Goal: Information Seeking & Learning: Learn about a topic

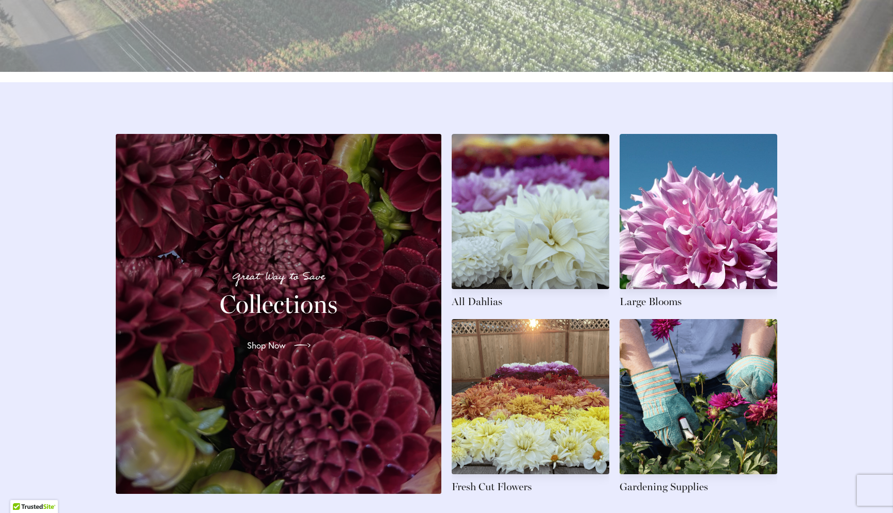
scroll to position [1403, 0]
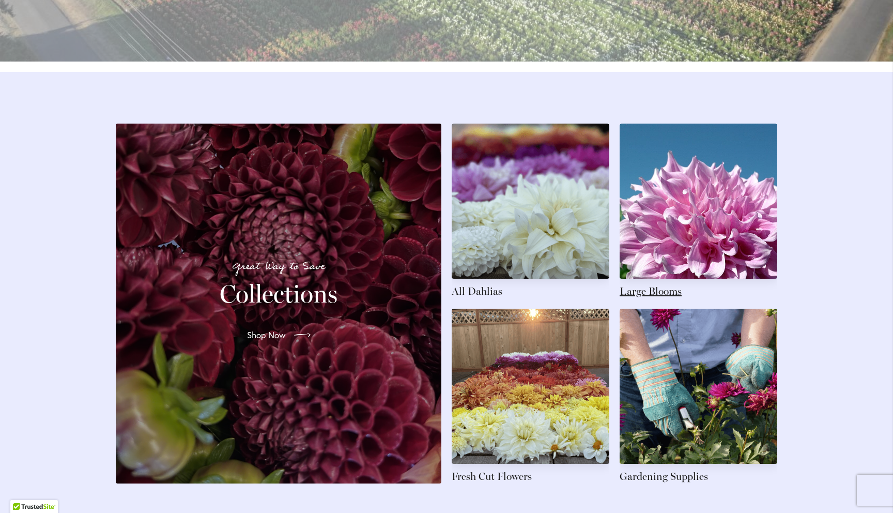
click at [715, 251] on link at bounding box center [699, 210] width 158 height 175
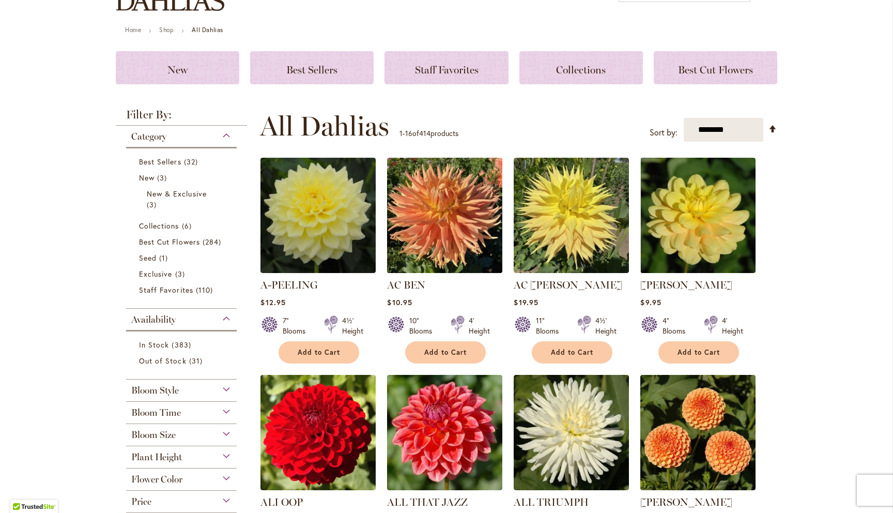
scroll to position [106, 0]
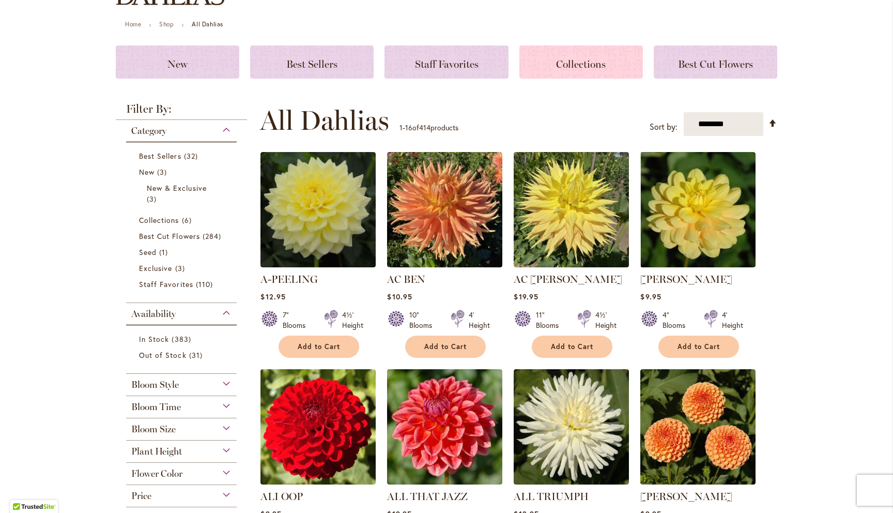
click at [582, 65] on span "Collections" at bounding box center [581, 64] width 50 height 12
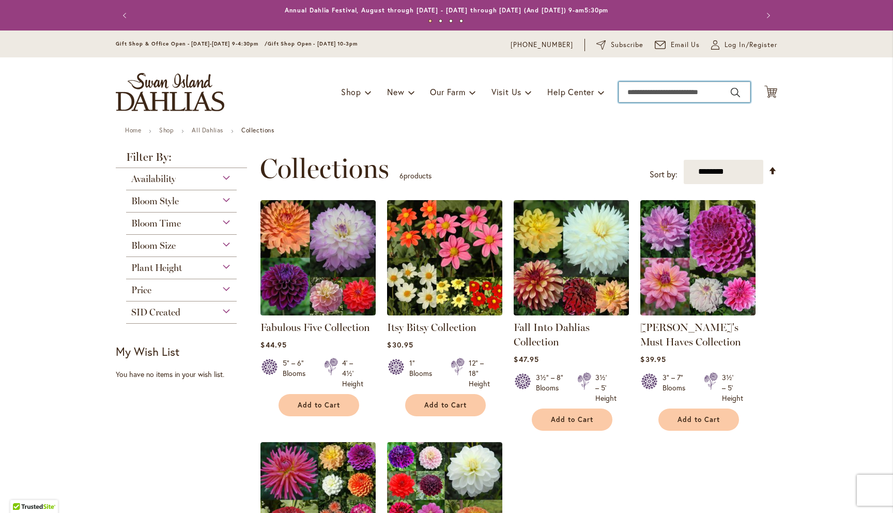
click at [646, 91] on input "Search" at bounding box center [685, 92] width 132 height 21
type input "**********"
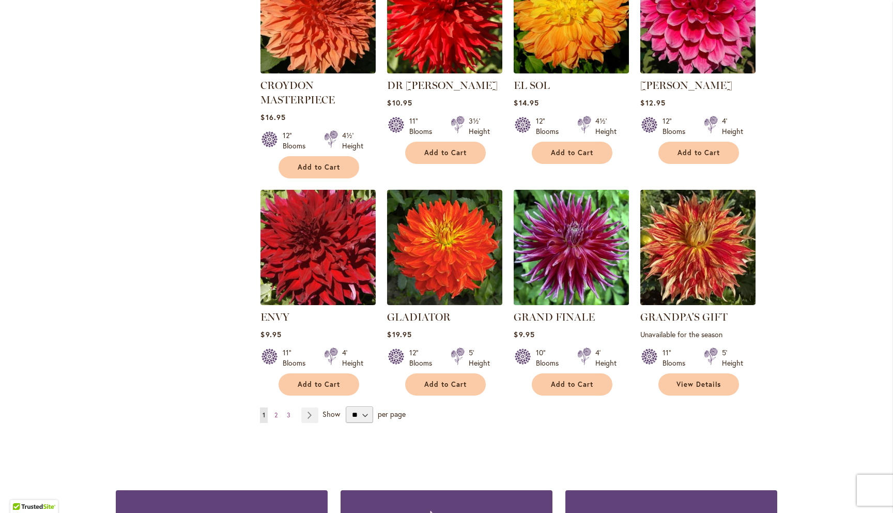
scroll to position [713, 0]
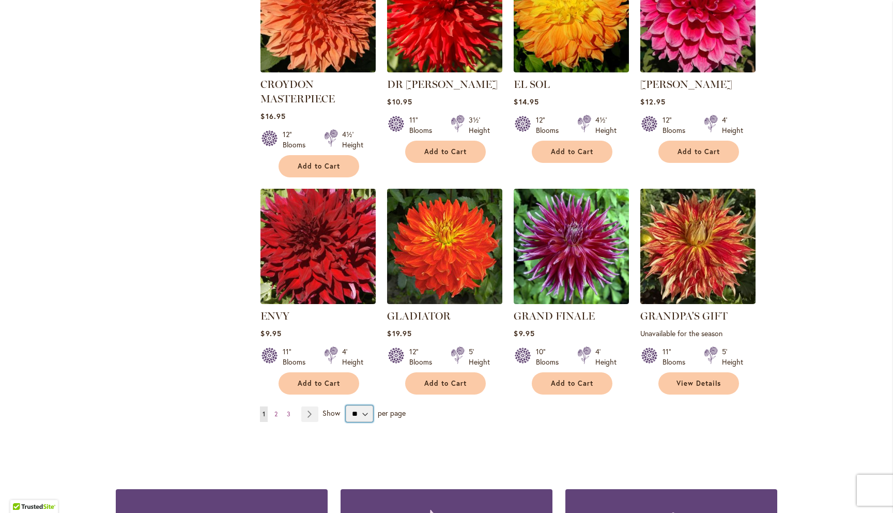
click at [365, 414] on select "** ** ** **" at bounding box center [359, 413] width 27 height 17
select select "**"
click at [346, 405] on select "** ** ** **" at bounding box center [359, 413] width 27 height 17
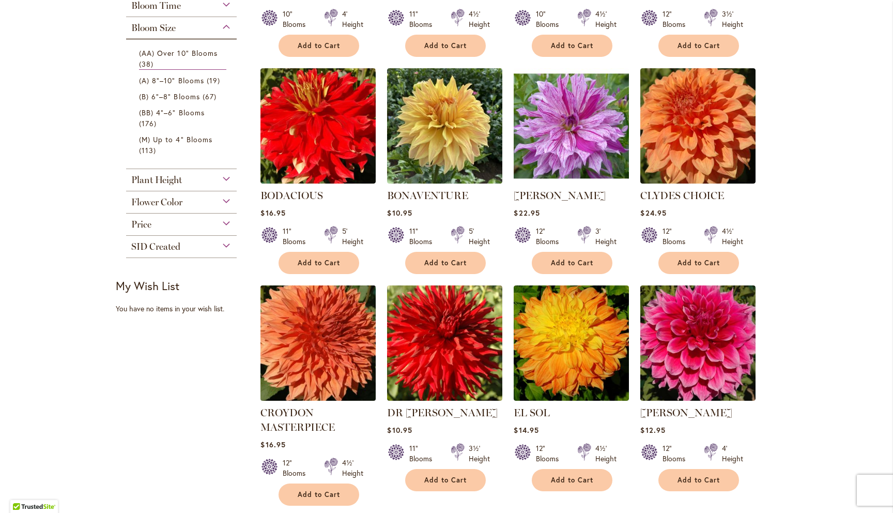
scroll to position [407, 0]
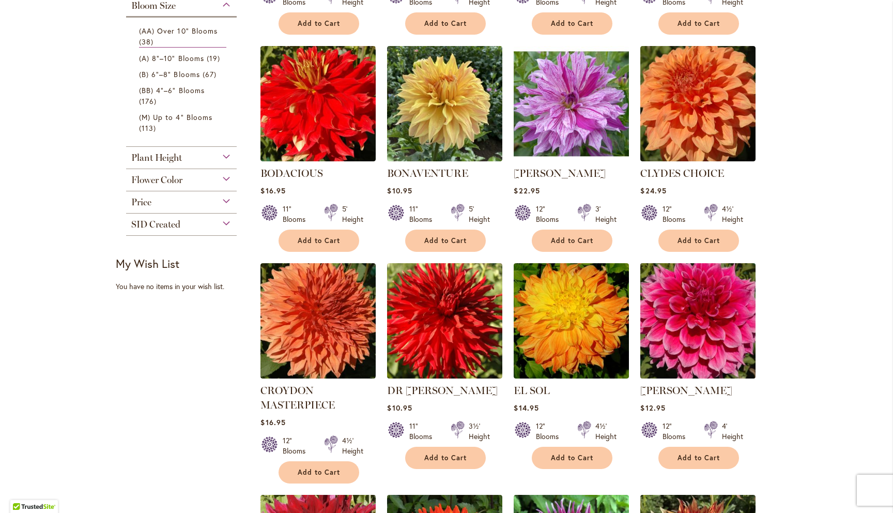
click at [698, 299] on img at bounding box center [698, 320] width 121 height 121
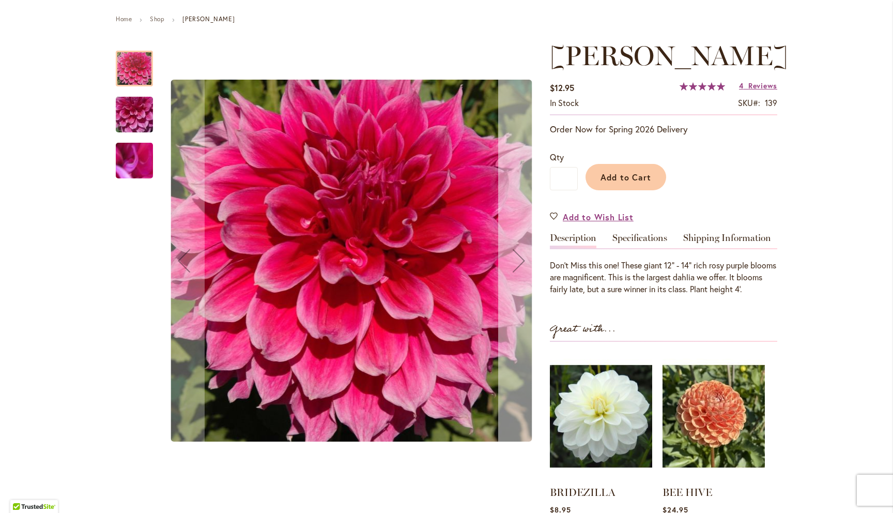
scroll to position [115, 0]
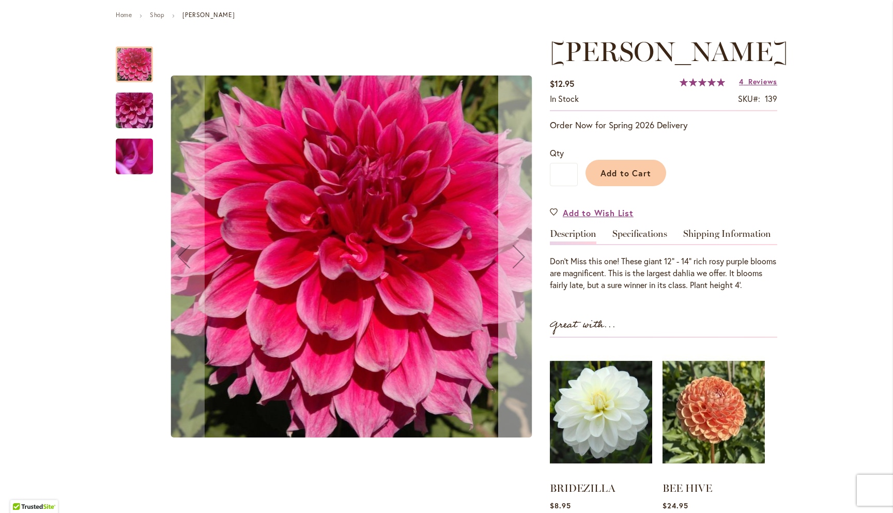
click at [519, 249] on div "Next" at bounding box center [518, 256] width 41 height 41
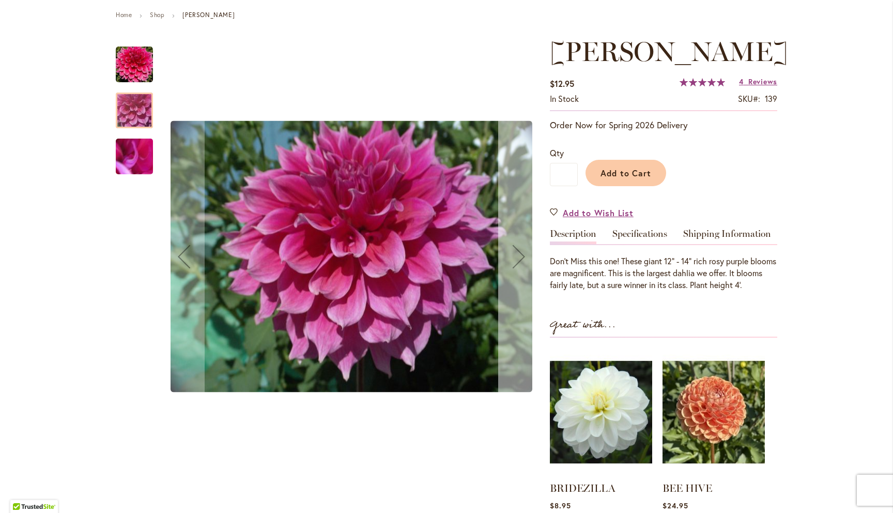
click at [519, 249] on div "Next" at bounding box center [518, 256] width 41 height 41
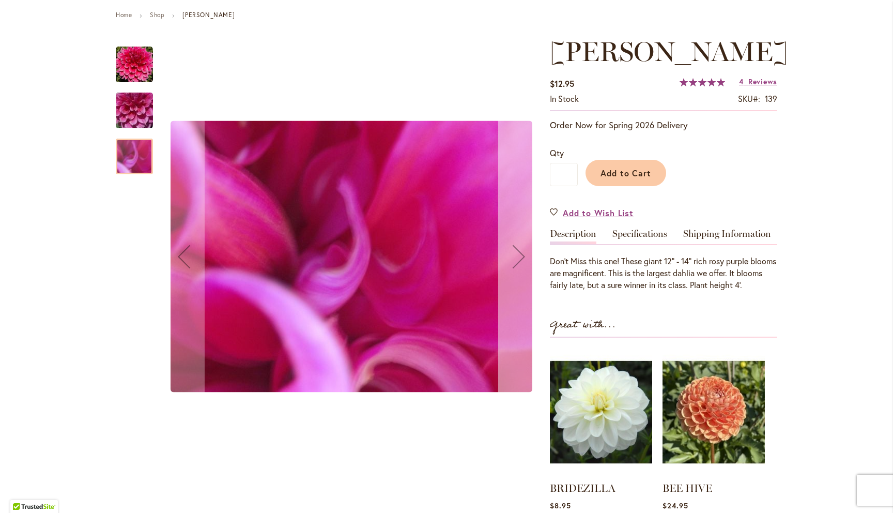
click at [519, 249] on div "Next" at bounding box center [518, 256] width 41 height 41
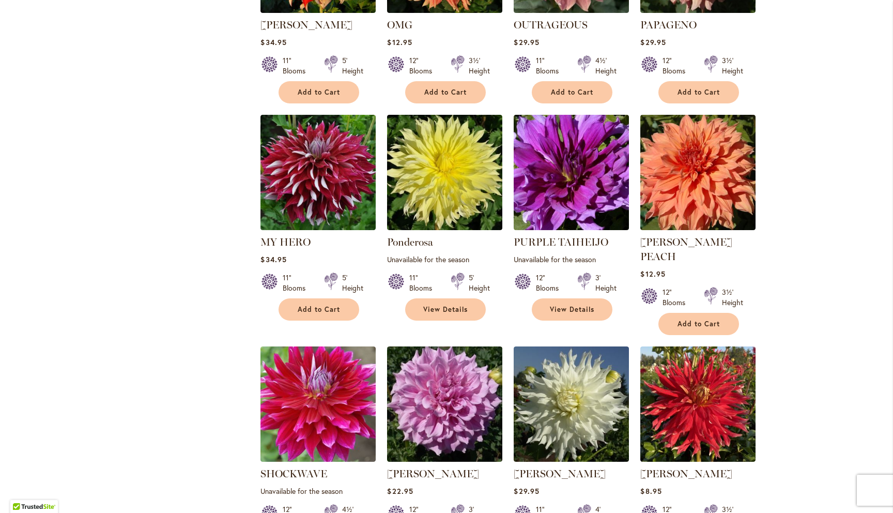
scroll to position [1669, 0]
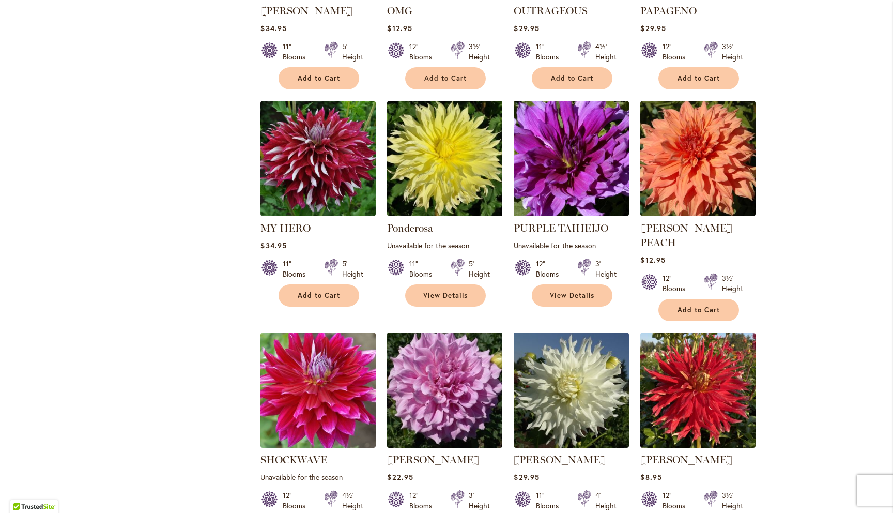
click at [448, 380] on img at bounding box center [444, 389] width 121 height 121
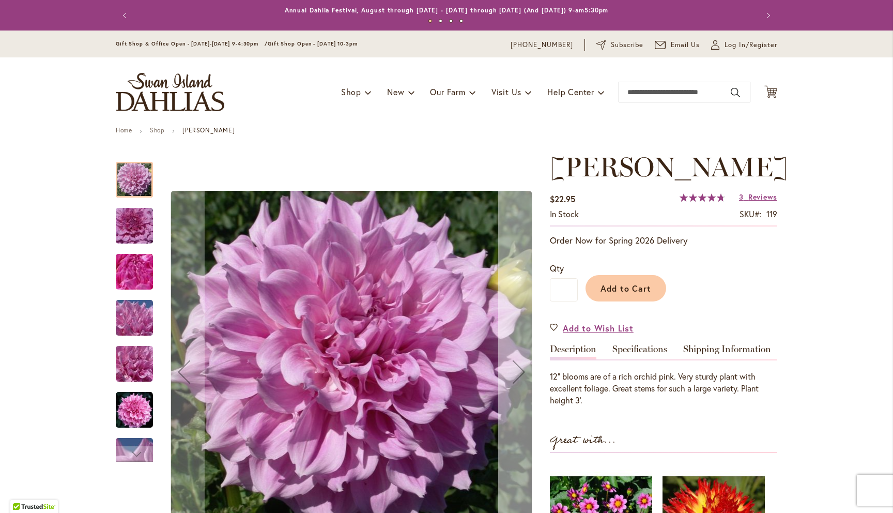
click at [519, 370] on div "Next" at bounding box center [518, 371] width 41 height 41
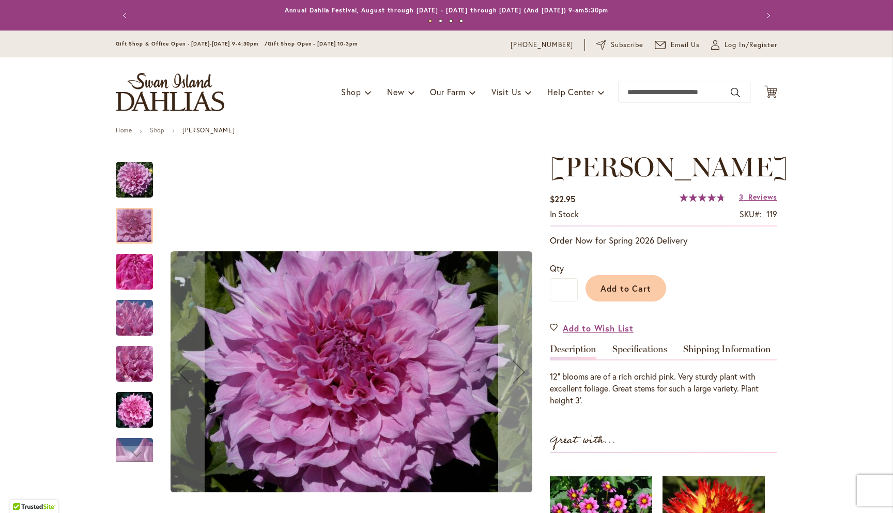
click at [519, 370] on div "Next" at bounding box center [518, 371] width 41 height 41
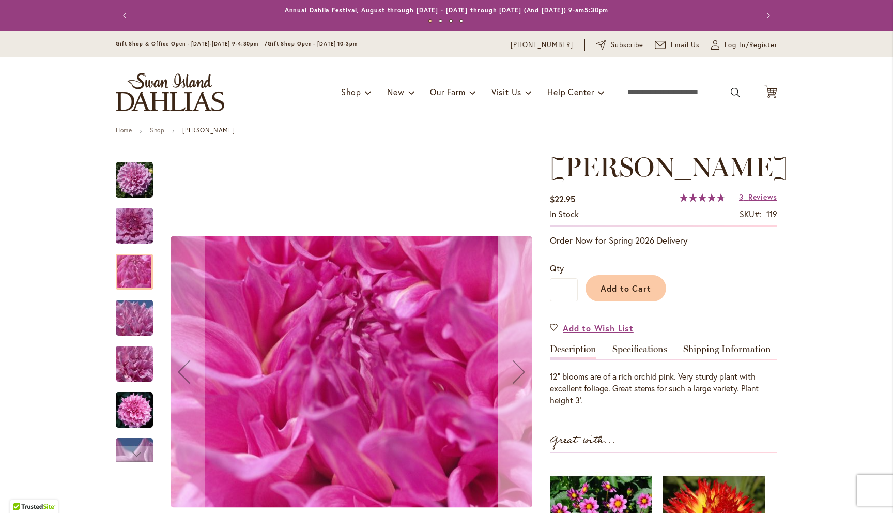
click at [519, 370] on div "Next" at bounding box center [518, 371] width 41 height 41
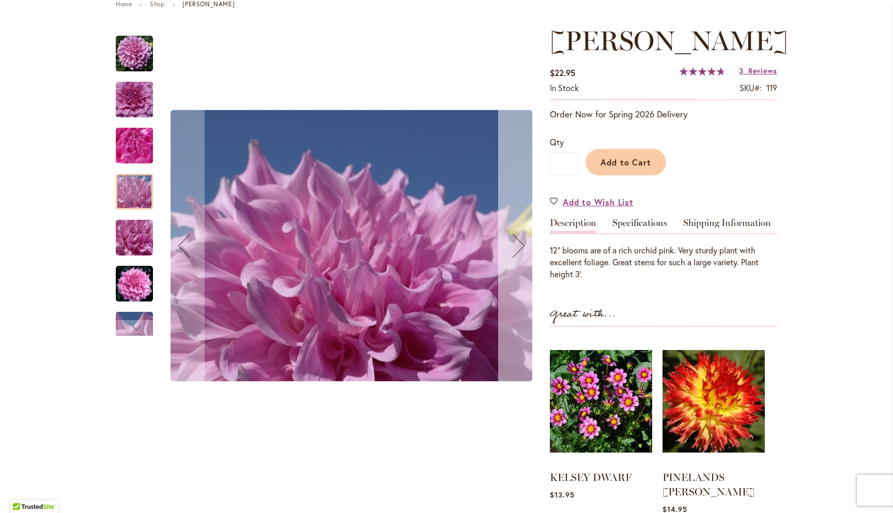
scroll to position [131, 0]
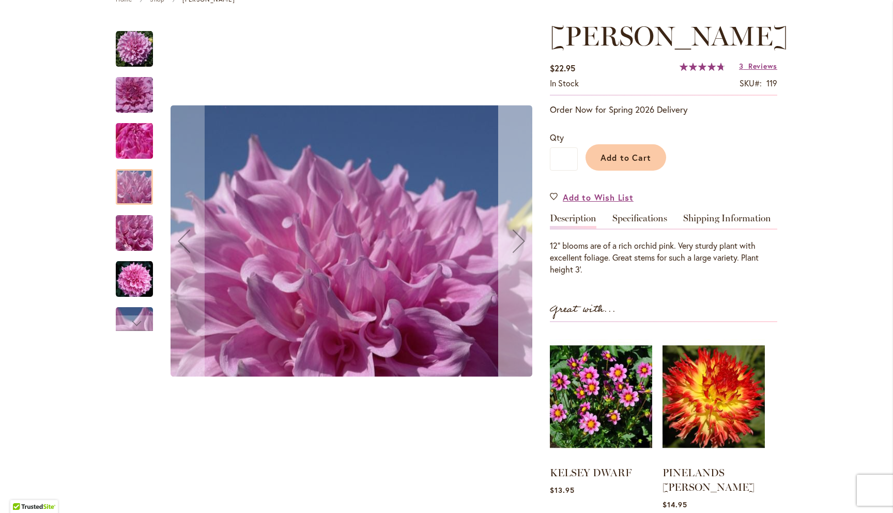
click at [522, 243] on div "Next" at bounding box center [518, 240] width 41 height 41
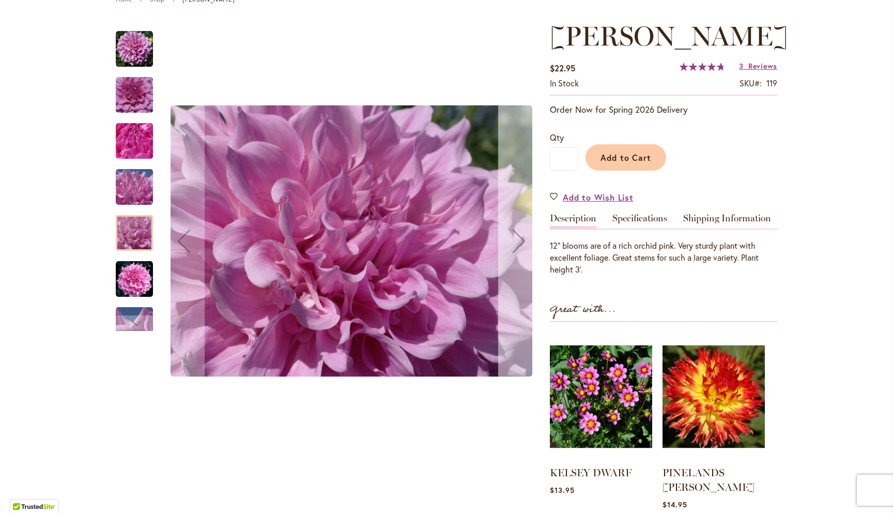
click at [522, 243] on div "Next" at bounding box center [518, 240] width 41 height 41
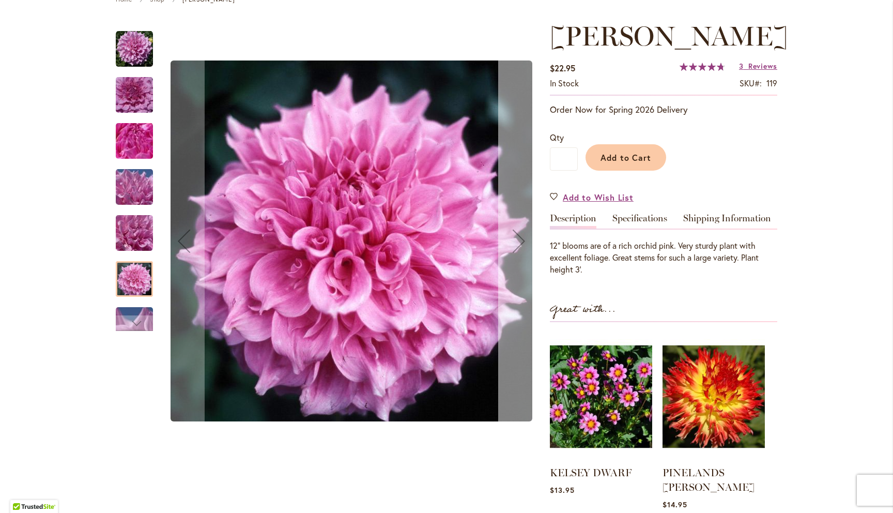
click at [522, 243] on div "Next" at bounding box center [518, 240] width 41 height 41
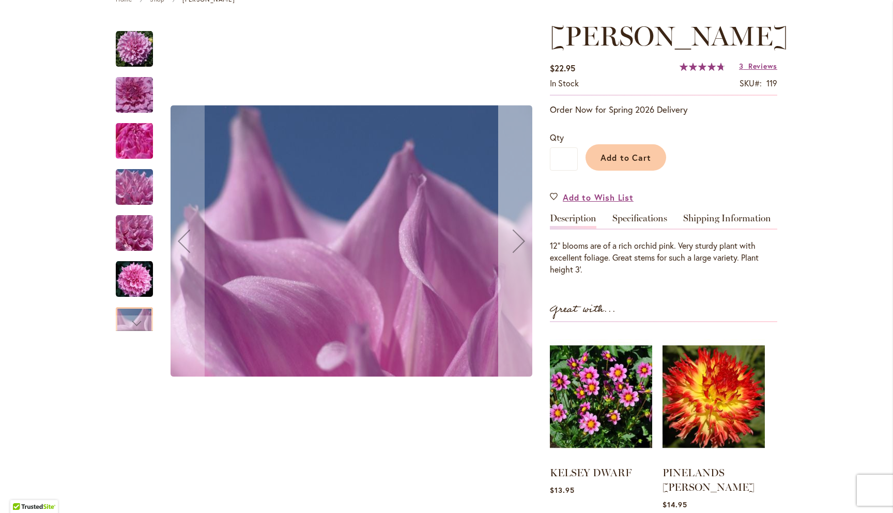
click at [522, 243] on div "Next" at bounding box center [518, 240] width 41 height 41
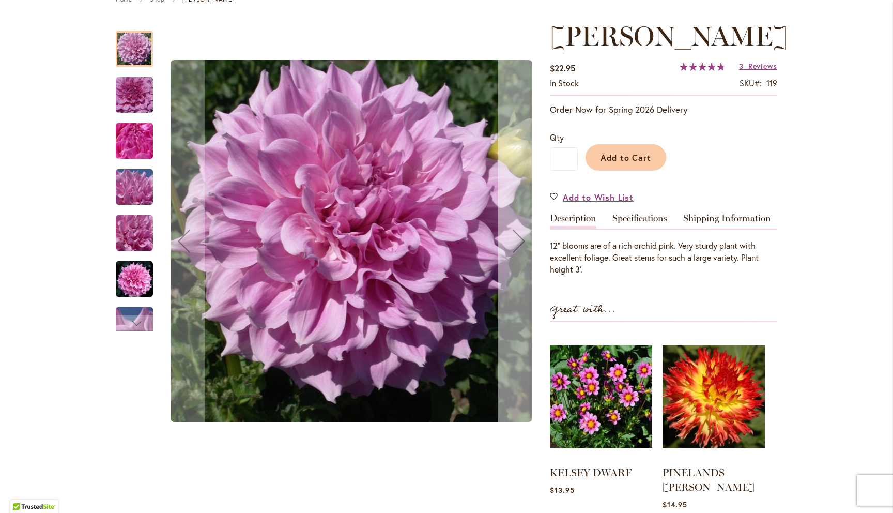
click at [522, 243] on div "Next" at bounding box center [518, 240] width 41 height 41
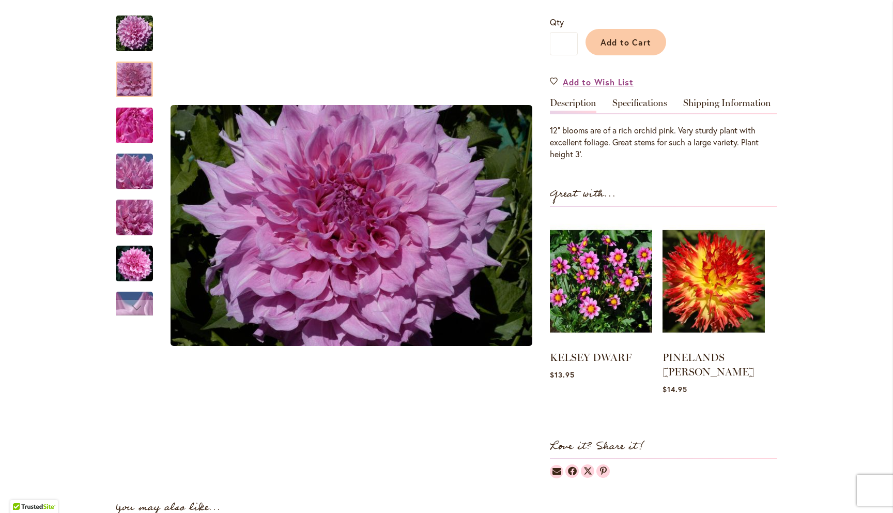
scroll to position [0, 0]
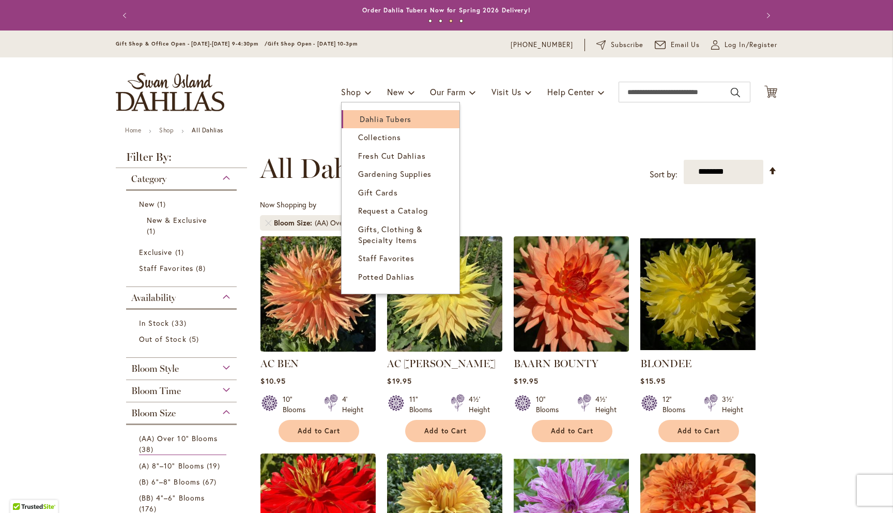
click at [362, 120] on span "Dahlia Tubers" at bounding box center [386, 119] width 52 height 10
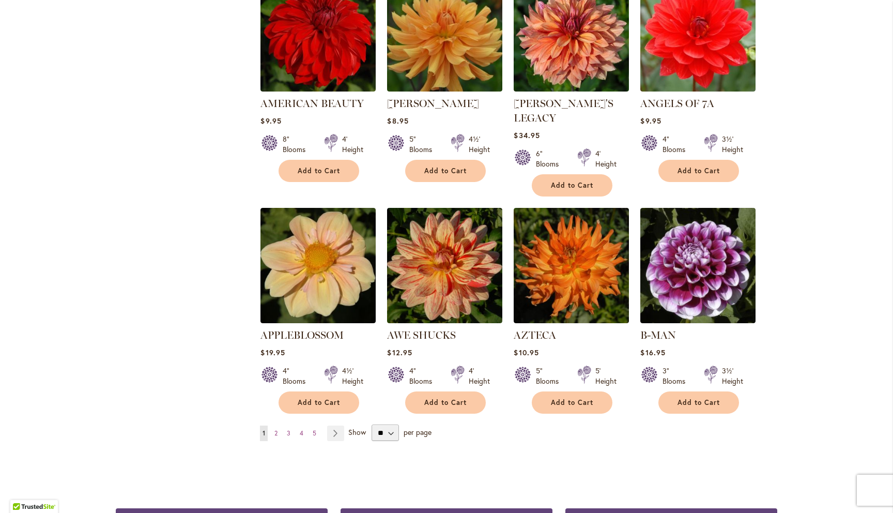
scroll to position [721, 0]
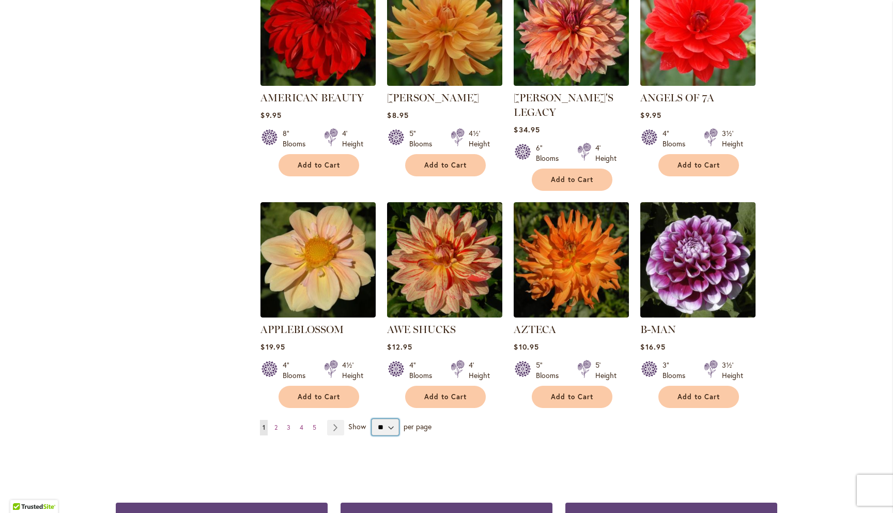
click at [391, 419] on select "** ** ** **" at bounding box center [385, 427] width 27 height 17
select select "**"
click at [372, 419] on select "** ** ** **" at bounding box center [385, 427] width 27 height 17
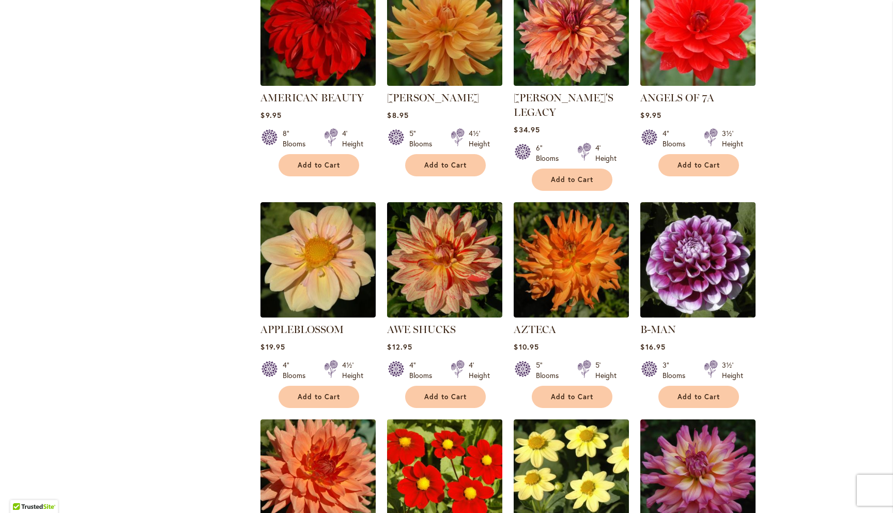
scroll to position [722, 0]
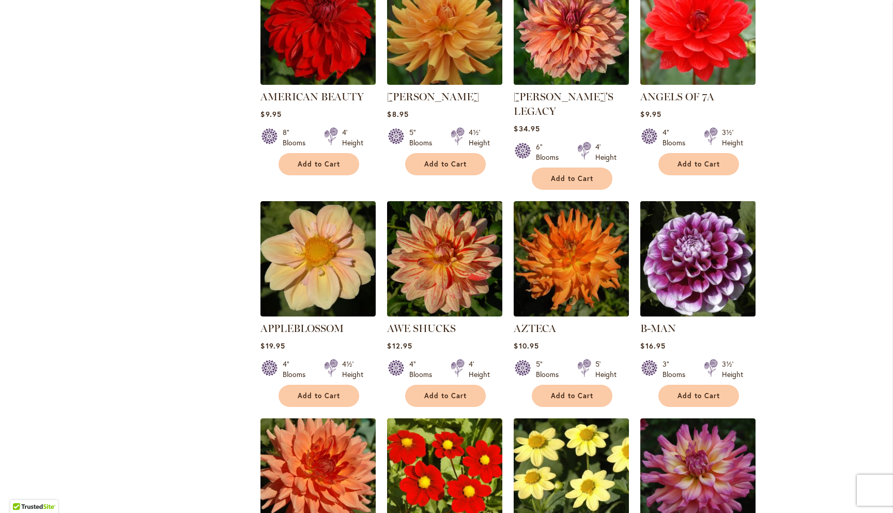
click at [693, 244] on img at bounding box center [698, 258] width 121 height 121
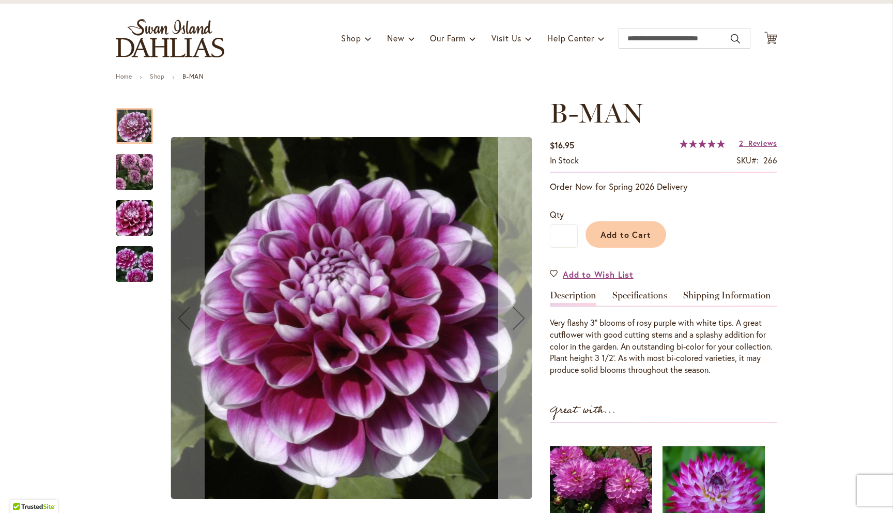
scroll to position [54, 0]
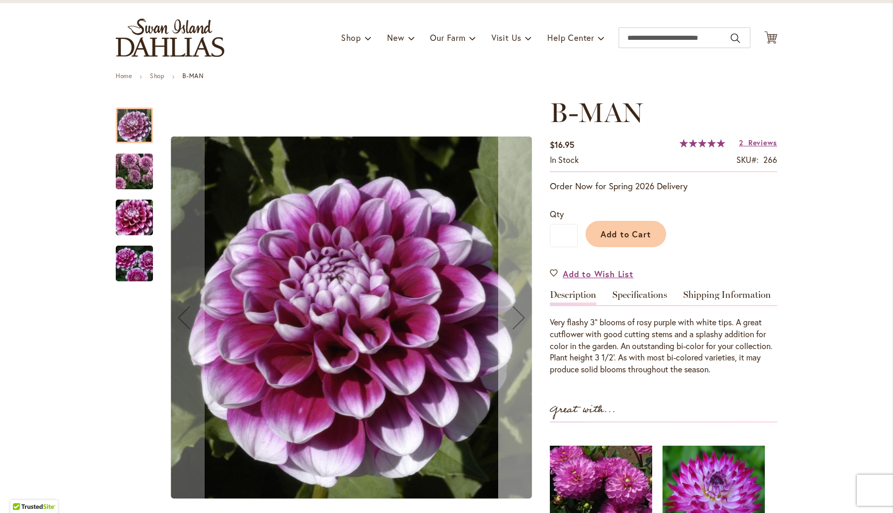
click at [522, 318] on div "Next" at bounding box center [518, 317] width 41 height 41
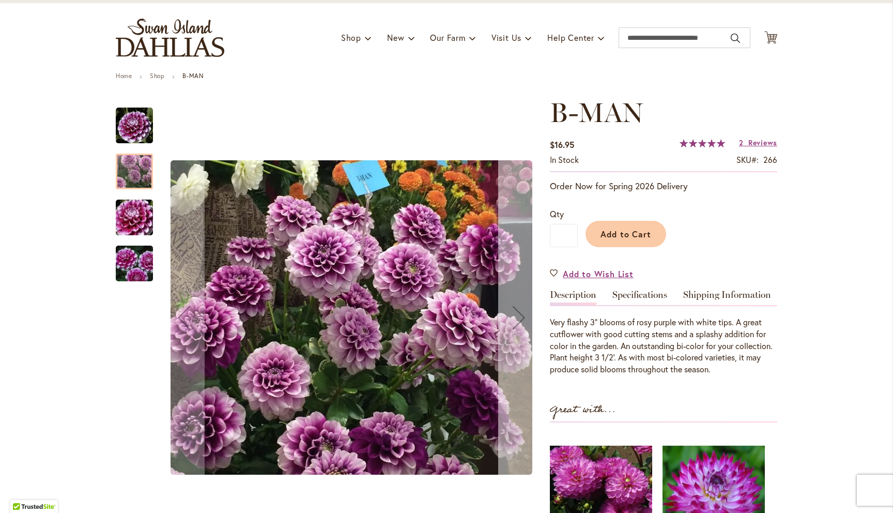
click at [522, 318] on div "Next" at bounding box center [518, 317] width 41 height 41
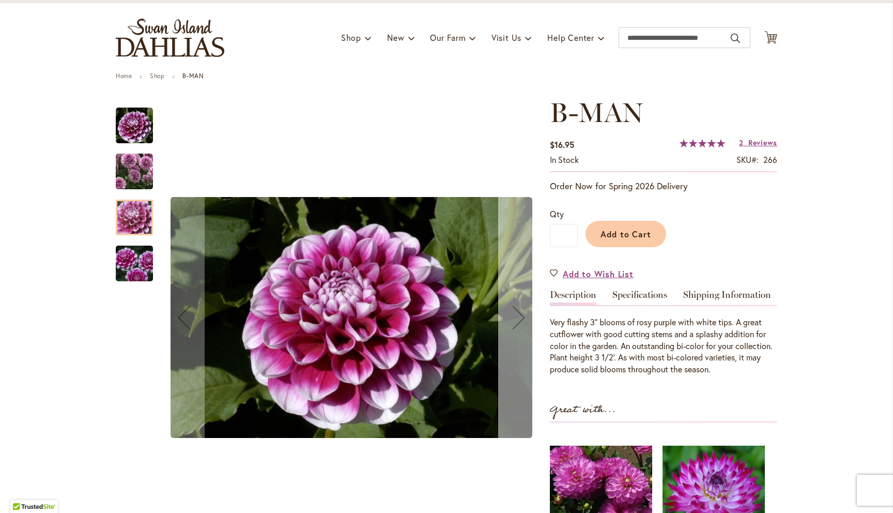
click at [522, 318] on div "Next" at bounding box center [518, 317] width 41 height 41
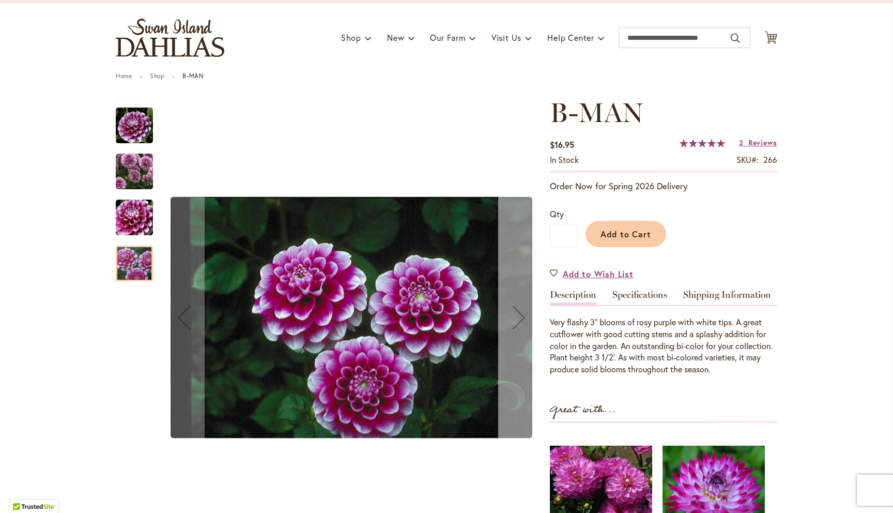
click at [522, 318] on div "Next" at bounding box center [518, 317] width 41 height 41
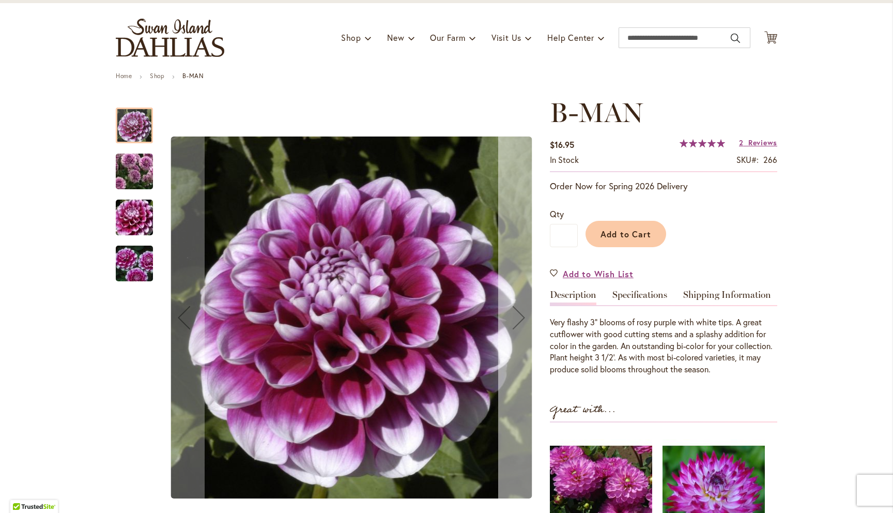
click at [522, 318] on div "Next" at bounding box center [518, 317] width 41 height 41
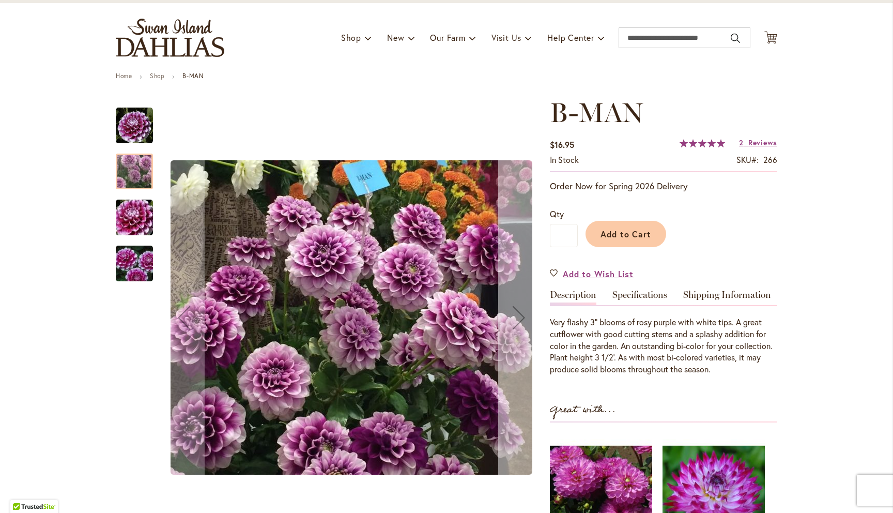
click at [522, 318] on div "Next" at bounding box center [518, 317] width 41 height 41
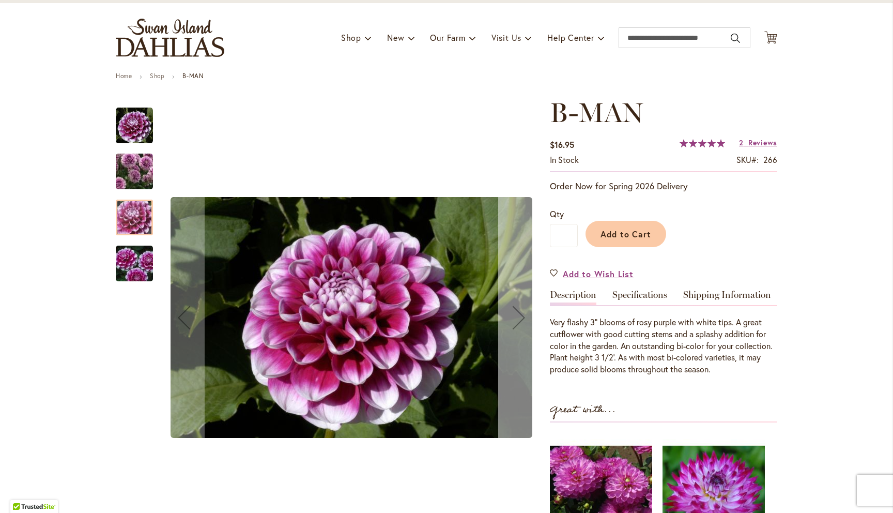
click at [522, 318] on div "Next" at bounding box center [518, 317] width 41 height 41
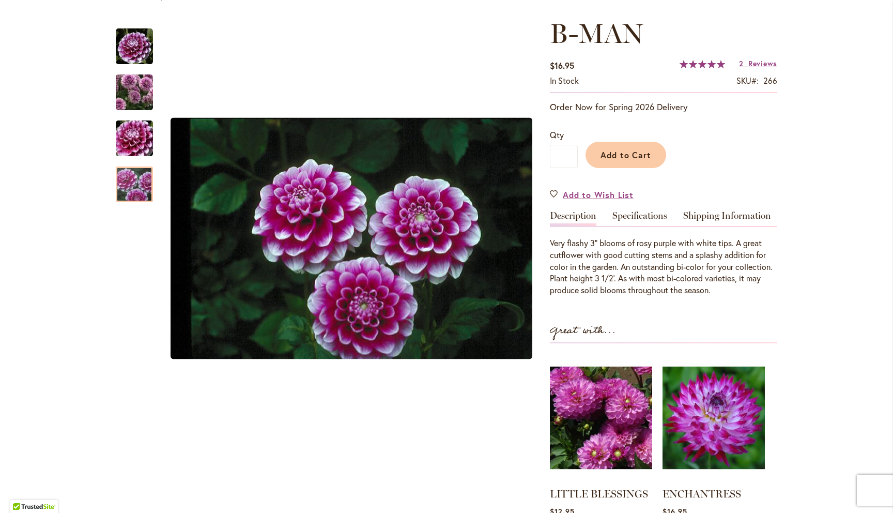
scroll to position [130, 0]
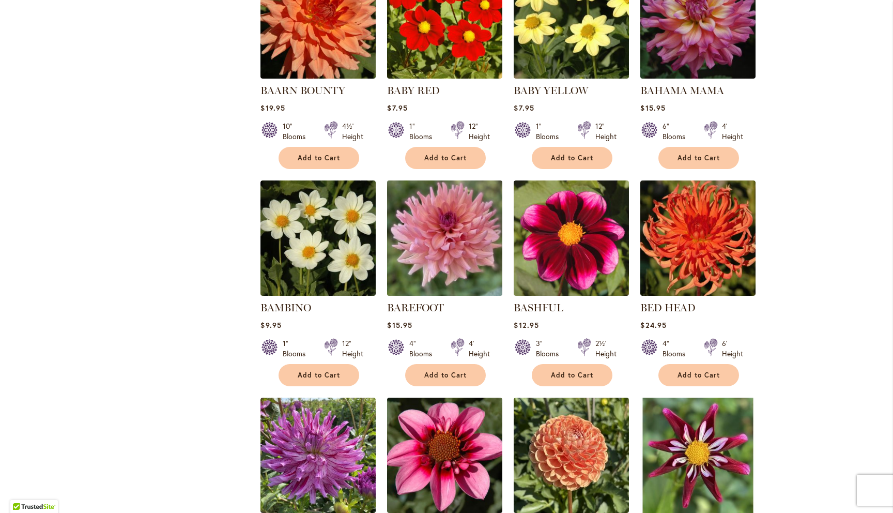
scroll to position [1256, 0]
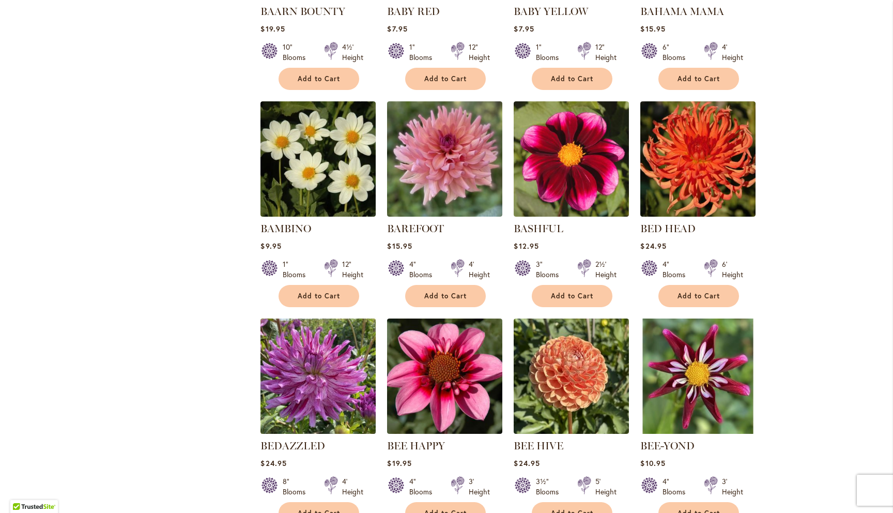
click at [310, 355] on img at bounding box center [318, 376] width 121 height 121
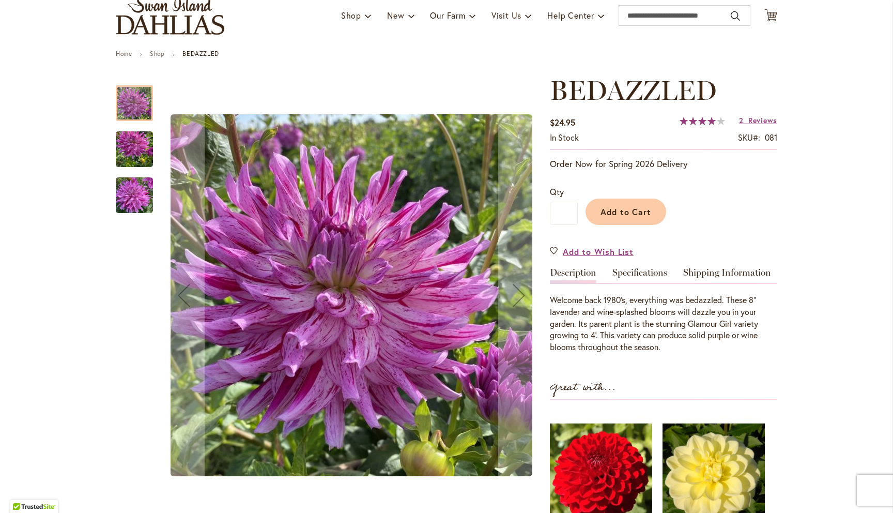
scroll to position [126, 0]
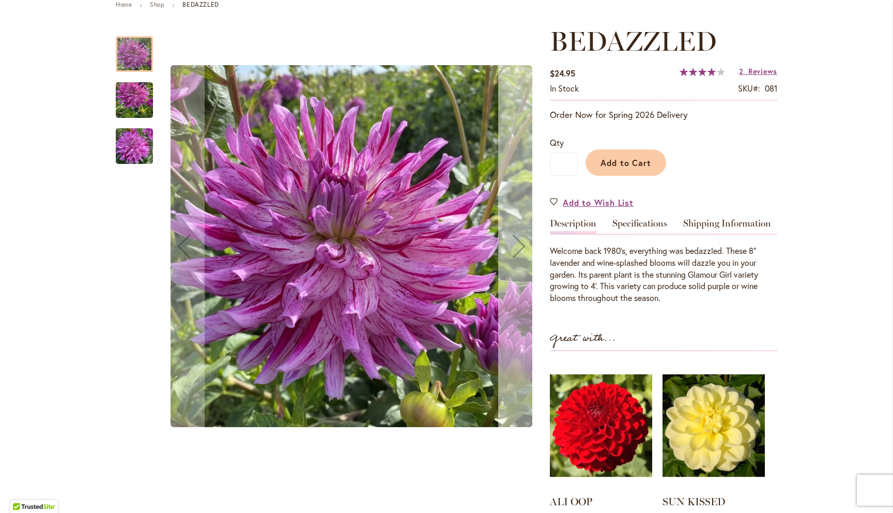
click at [519, 246] on div "Next" at bounding box center [518, 245] width 41 height 41
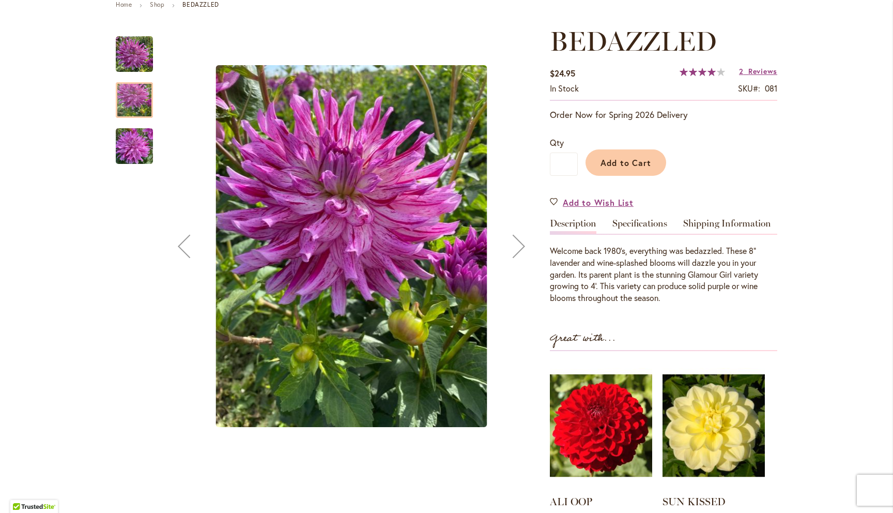
click at [519, 246] on div "Next" at bounding box center [518, 245] width 41 height 41
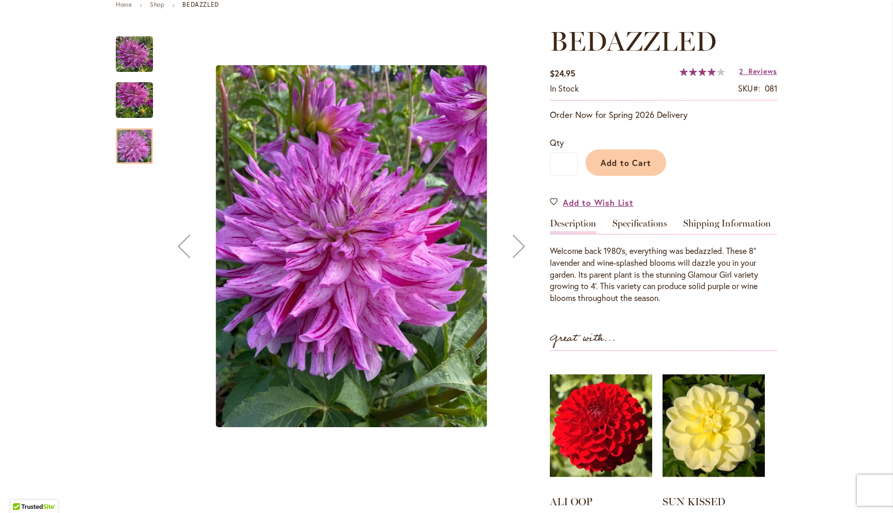
click at [519, 246] on div "Next" at bounding box center [518, 245] width 41 height 41
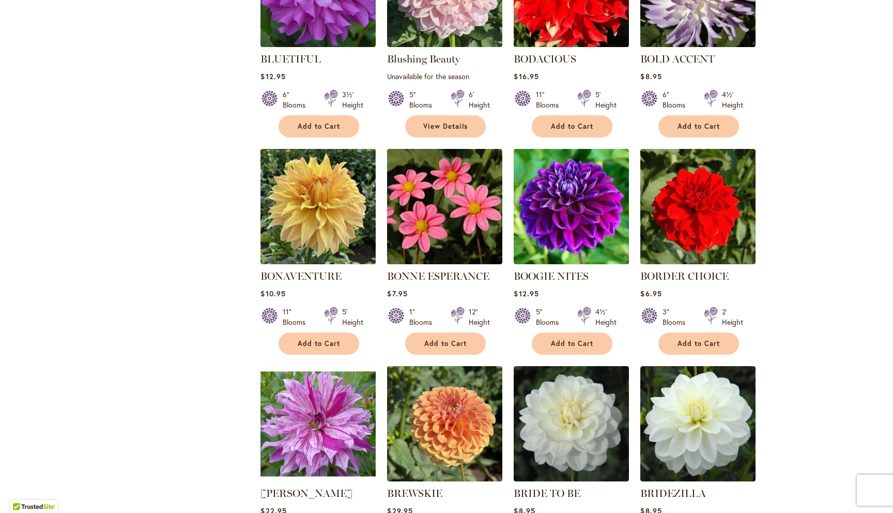
scroll to position [2599, 0]
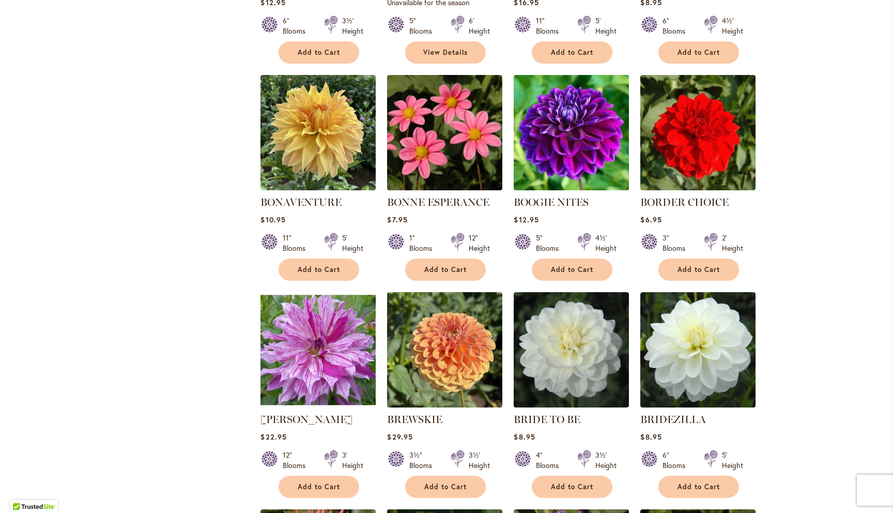
click at [317, 328] on img at bounding box center [318, 349] width 121 height 121
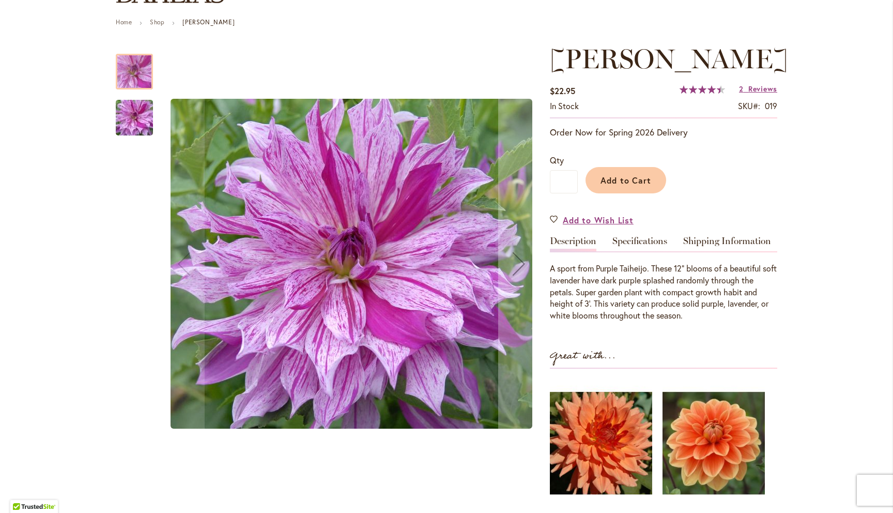
scroll to position [115, 0]
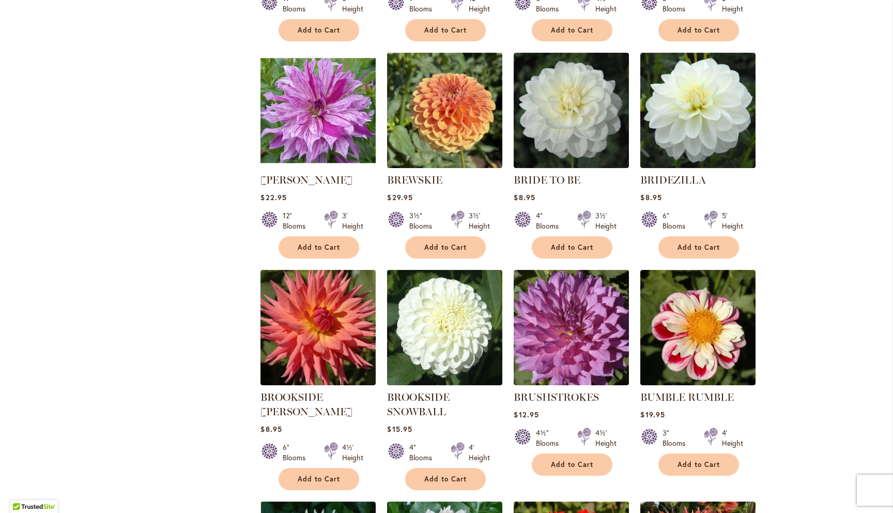
scroll to position [2847, 0]
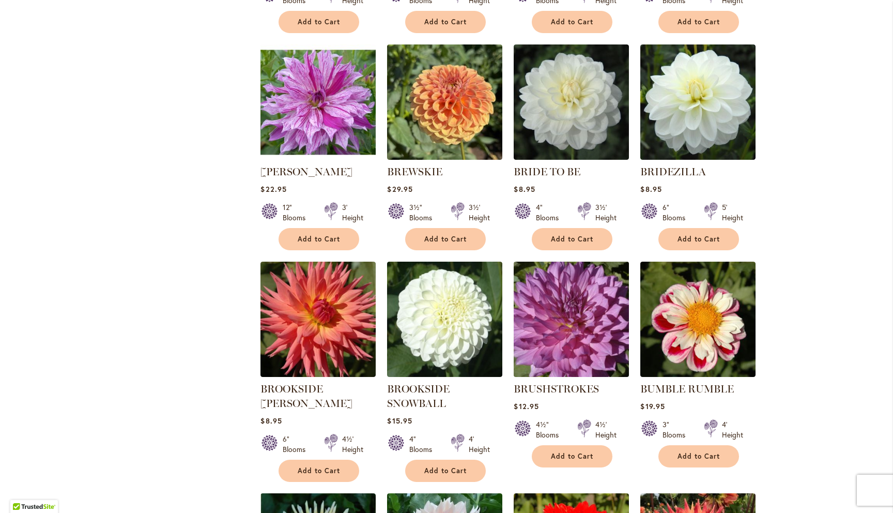
click at [566, 288] on img at bounding box center [571, 319] width 121 height 121
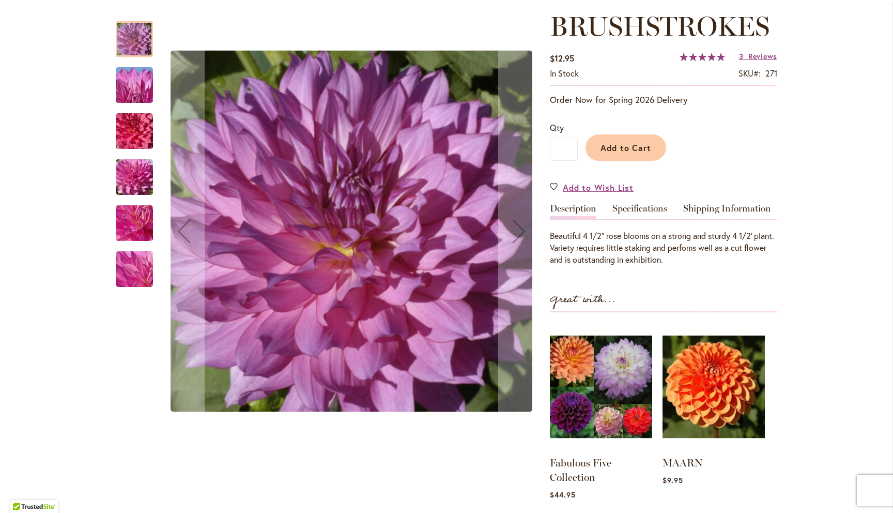
scroll to position [142, 0]
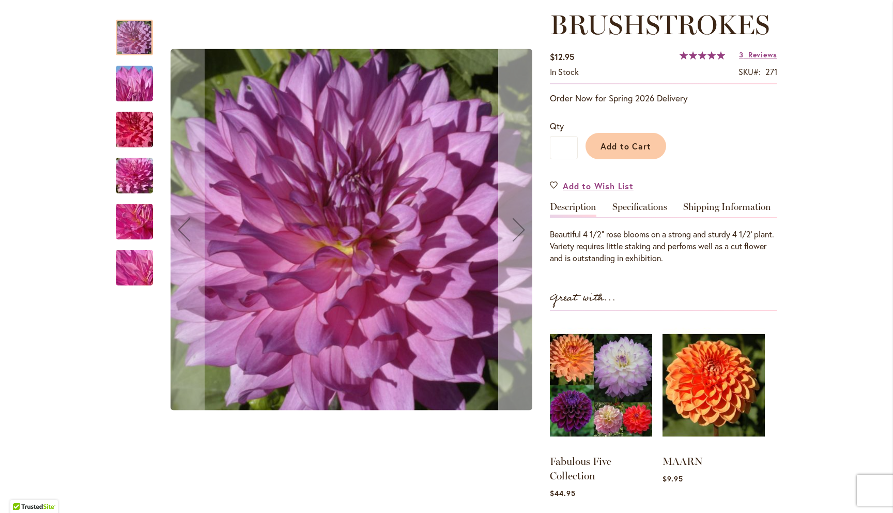
click at [518, 237] on div "Next" at bounding box center [518, 229] width 41 height 41
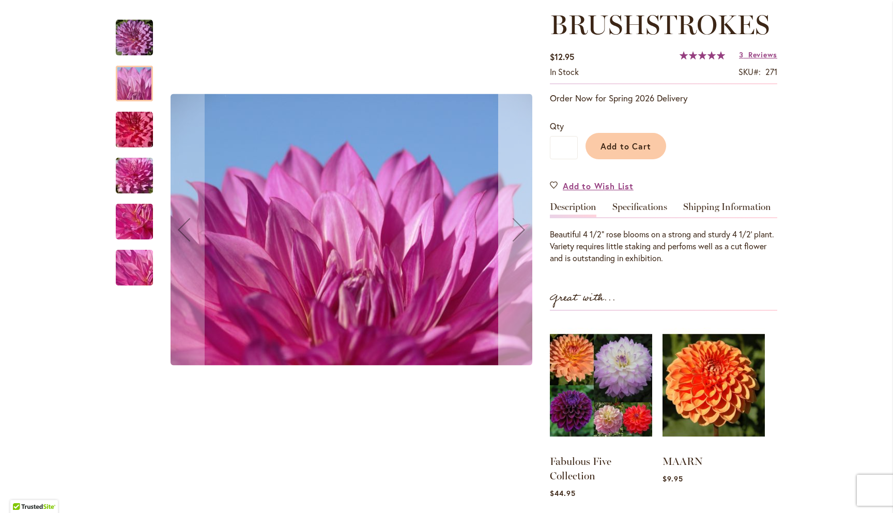
click at [518, 237] on div "Next" at bounding box center [518, 229] width 41 height 41
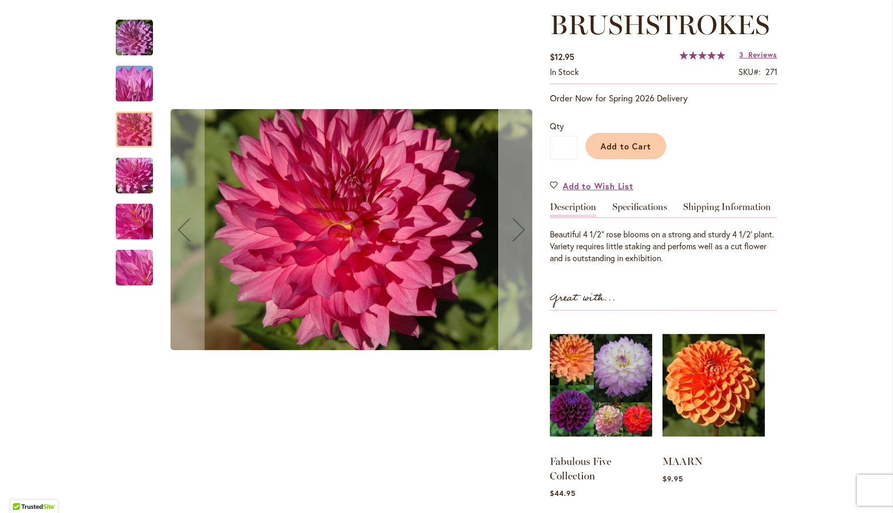
click at [518, 237] on div "Next" at bounding box center [518, 229] width 41 height 41
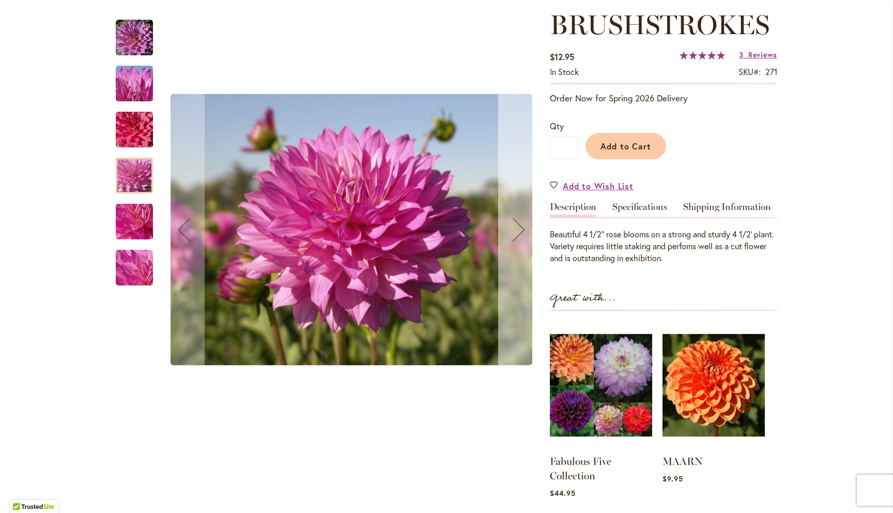
click at [518, 237] on div "Next" at bounding box center [518, 229] width 41 height 41
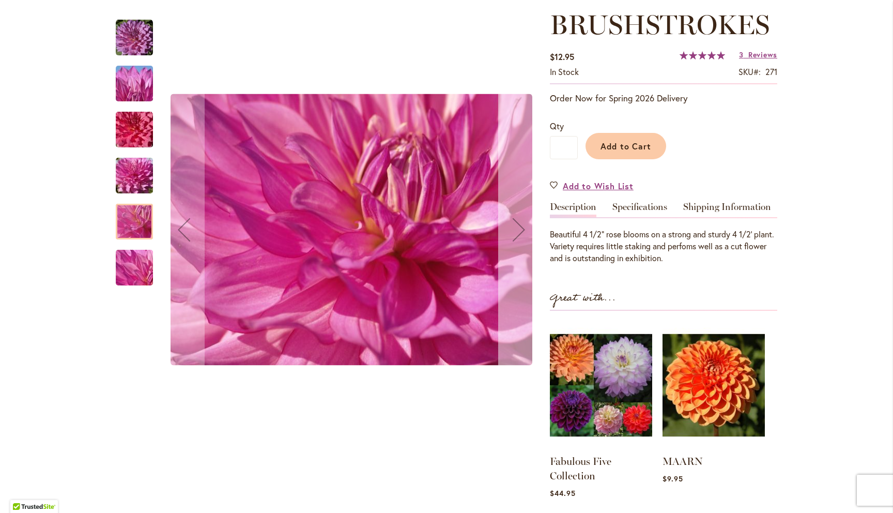
click at [518, 237] on div "Next" at bounding box center [518, 229] width 41 height 41
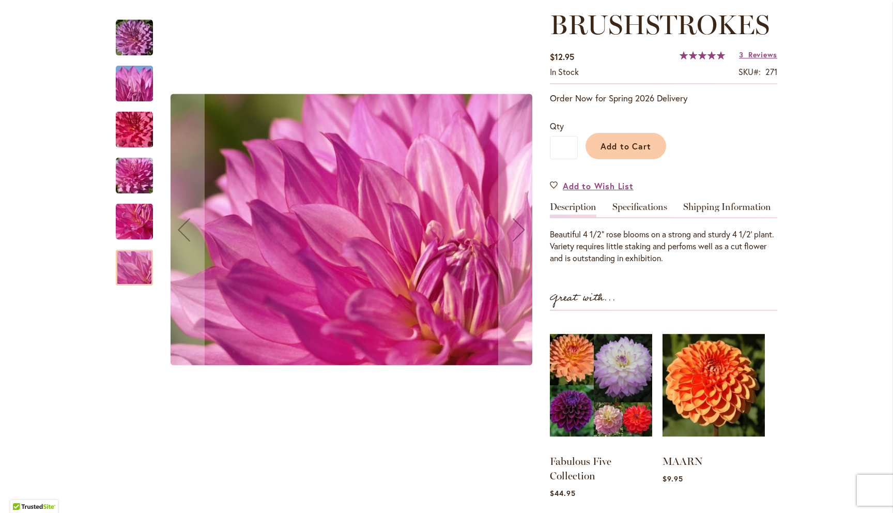
click at [135, 30] on img "BRUSHSTROKES" at bounding box center [134, 37] width 37 height 37
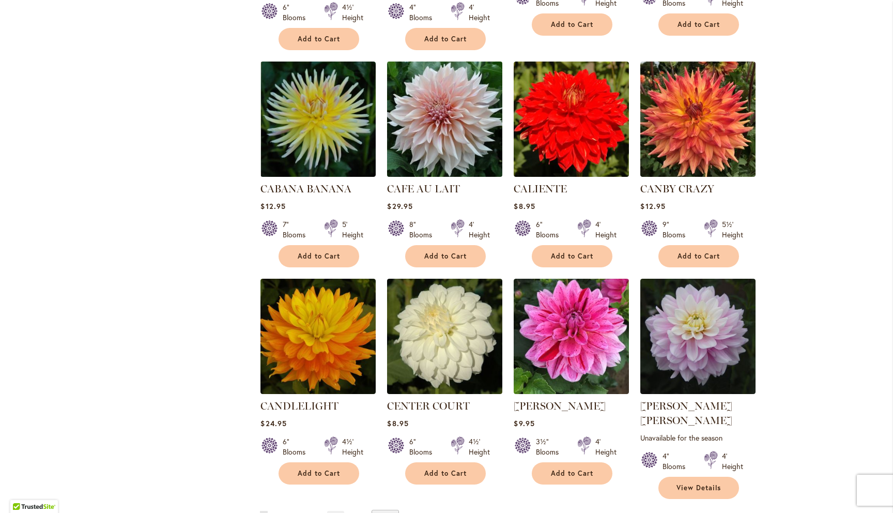
scroll to position [3279, 0]
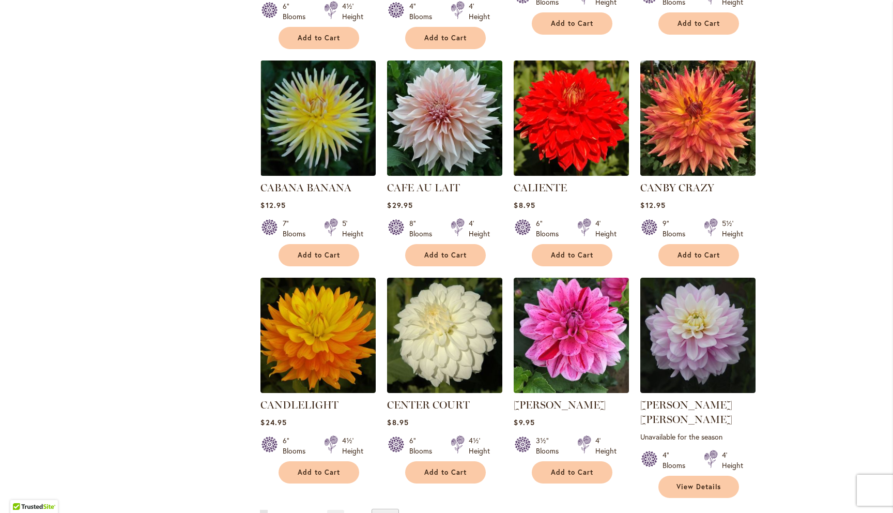
click at [276, 512] on span "2" at bounding box center [275, 517] width 3 height 8
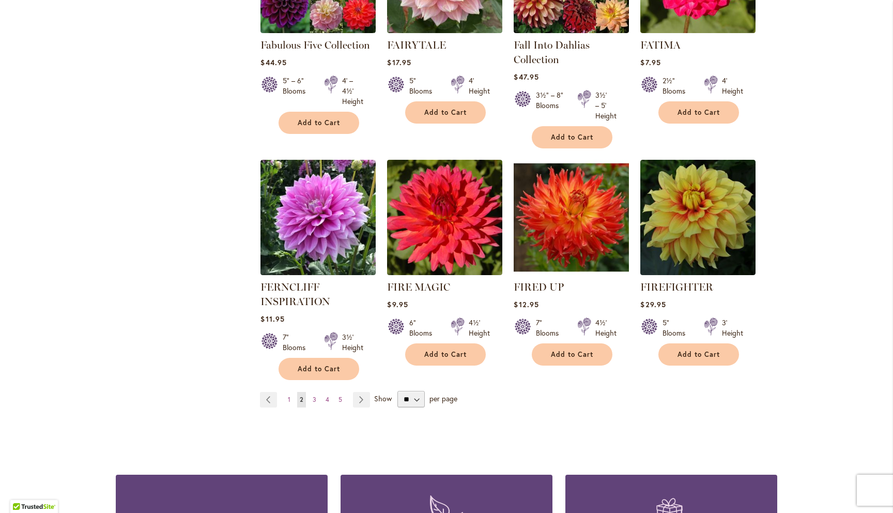
scroll to position [3490, 0]
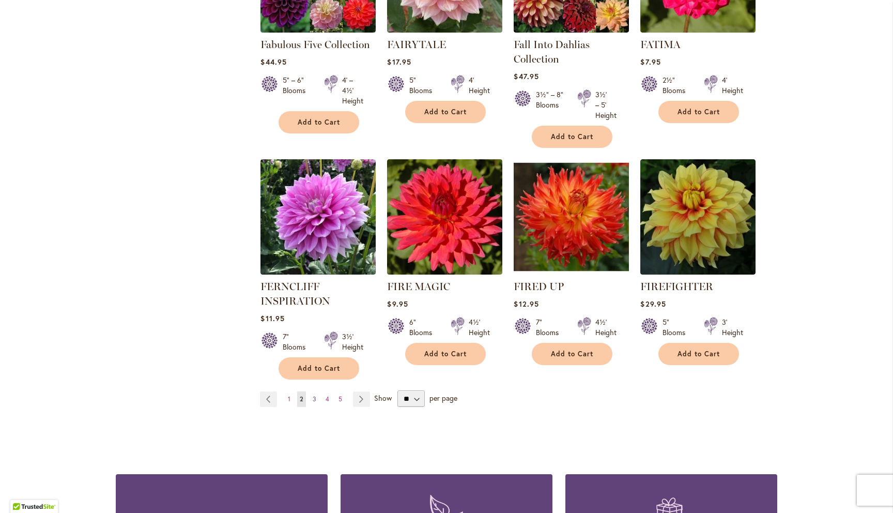
click at [315, 395] on span "3" at bounding box center [315, 399] width 4 height 8
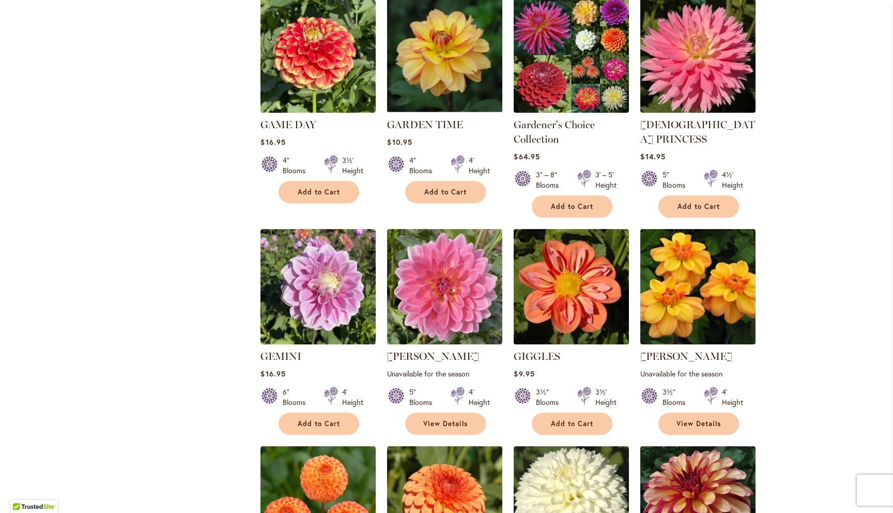
scroll to position [965, 0]
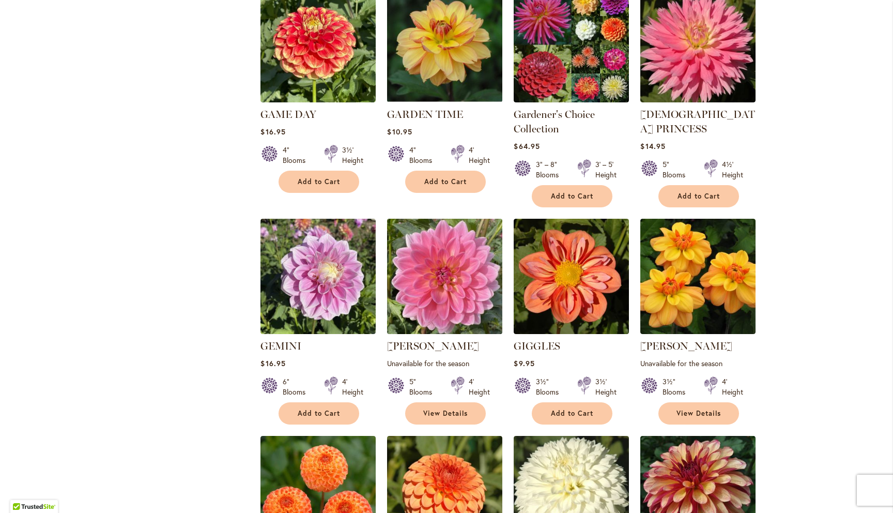
click at [445, 233] on img at bounding box center [444, 276] width 121 height 121
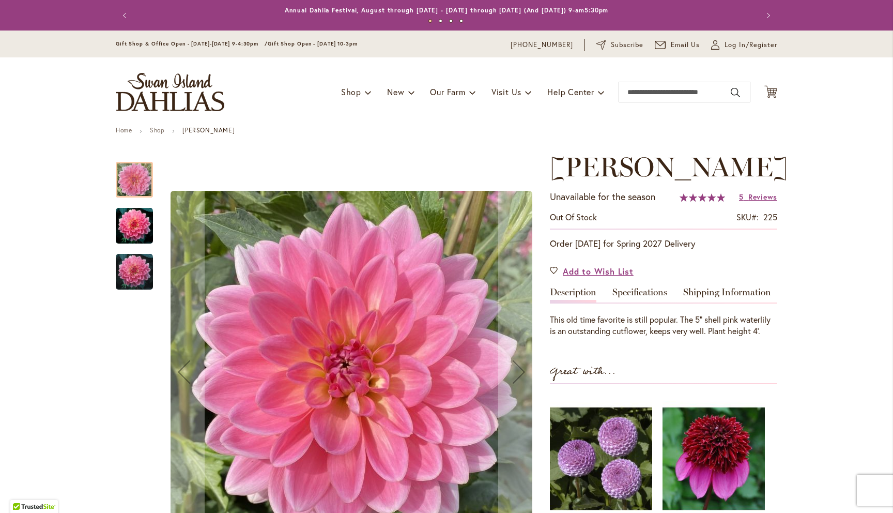
click at [141, 227] on img "Gerrie Hoek" at bounding box center [134, 225] width 37 height 37
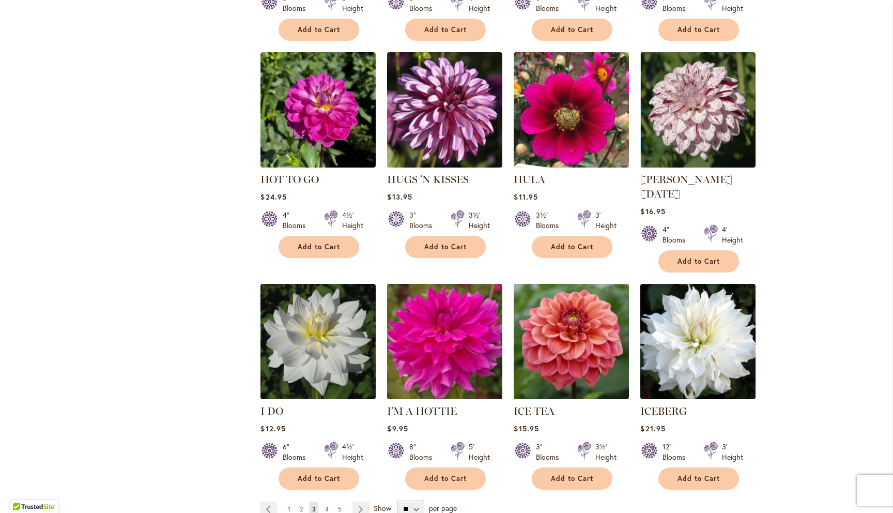
scroll to position [3372, 0]
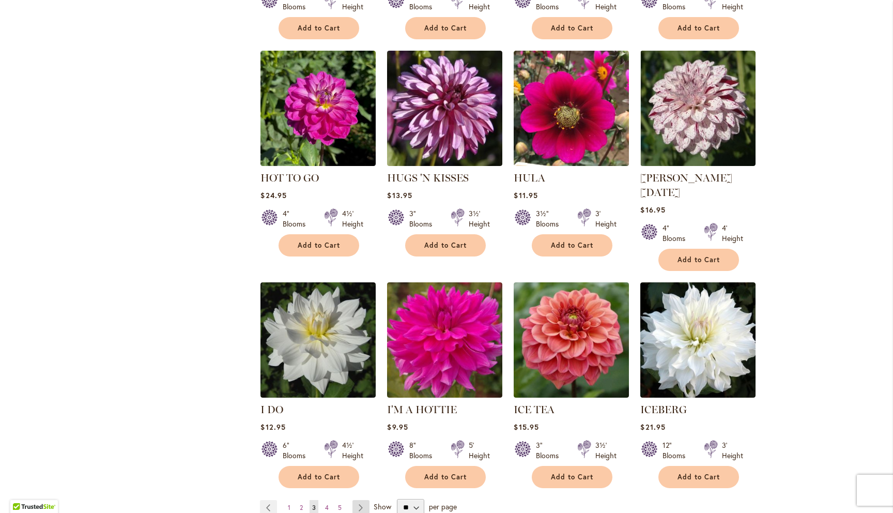
click at [365, 500] on link "Page Next" at bounding box center [360, 508] width 17 height 16
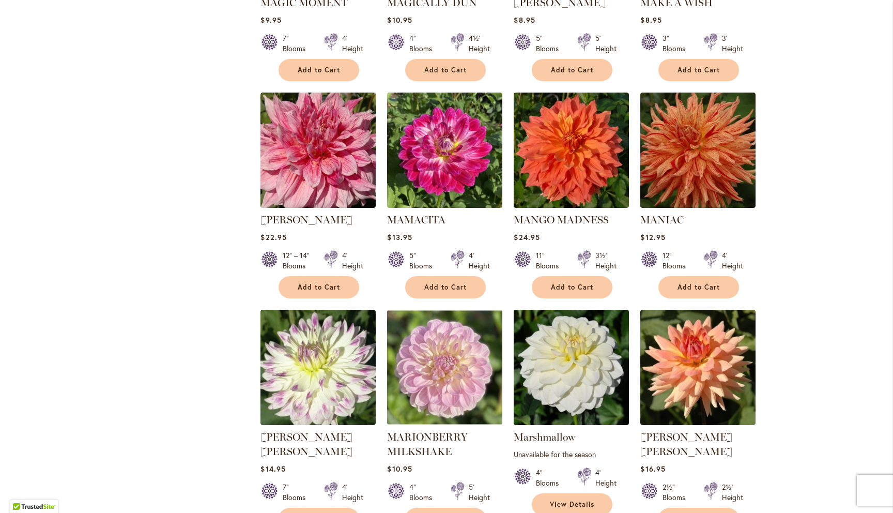
scroll to position [3315, 0]
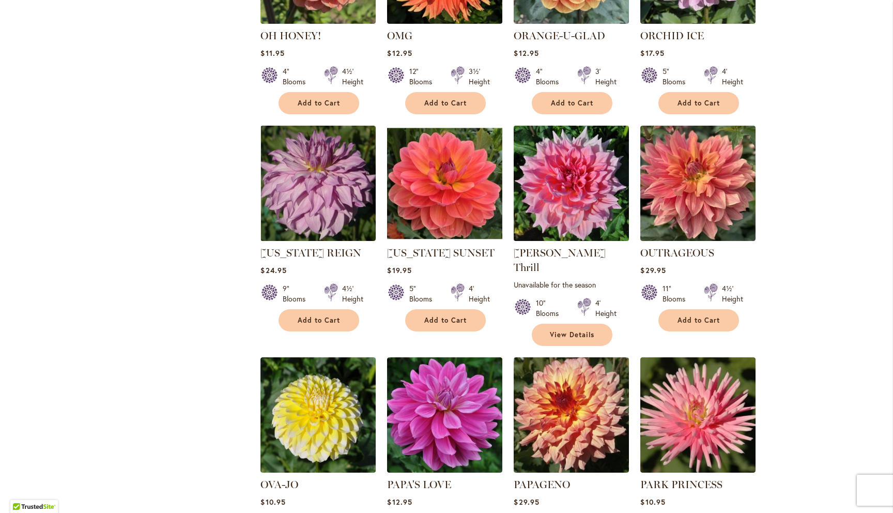
scroll to position [2117, 0]
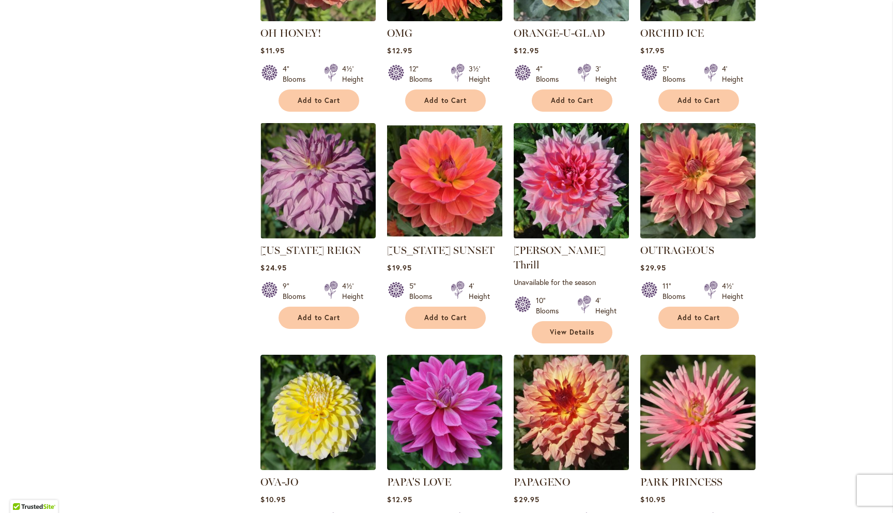
click at [569, 158] on img at bounding box center [571, 180] width 121 height 121
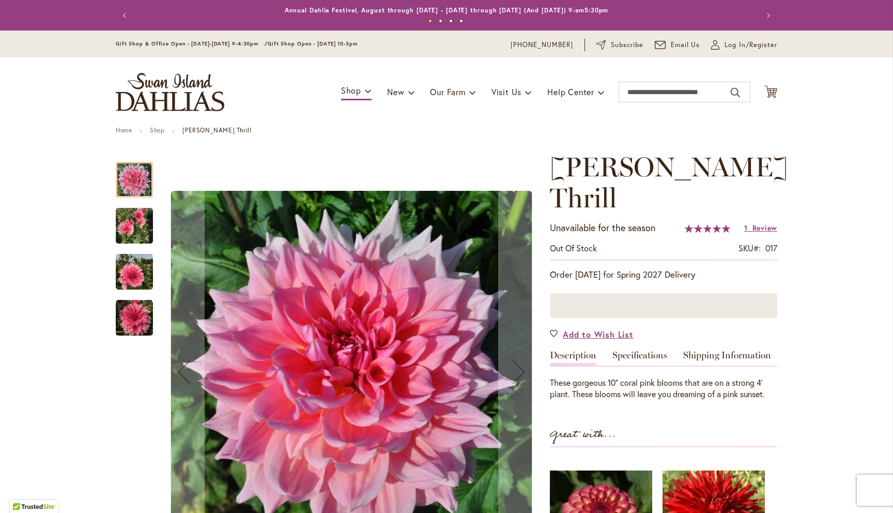
click at [142, 226] on img "Otto's Thrill" at bounding box center [134, 225] width 37 height 37
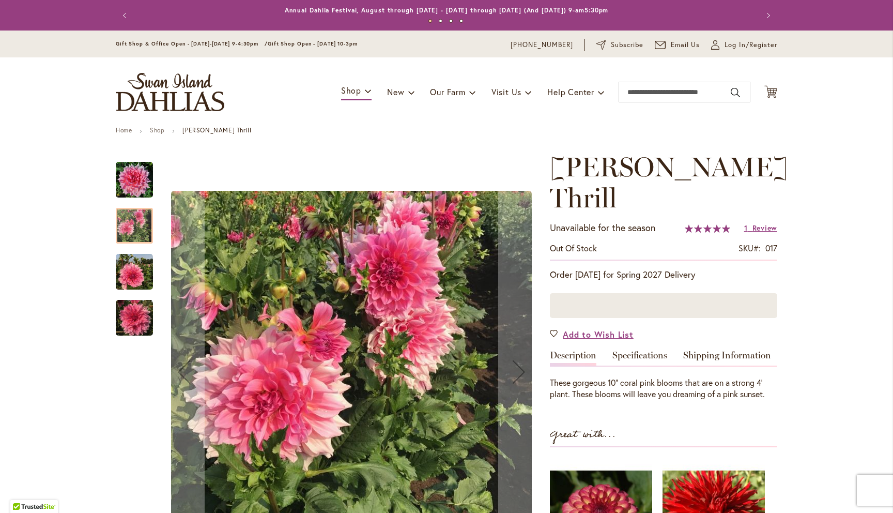
click at [135, 268] on img "Otto's Thrill" at bounding box center [134, 271] width 37 height 37
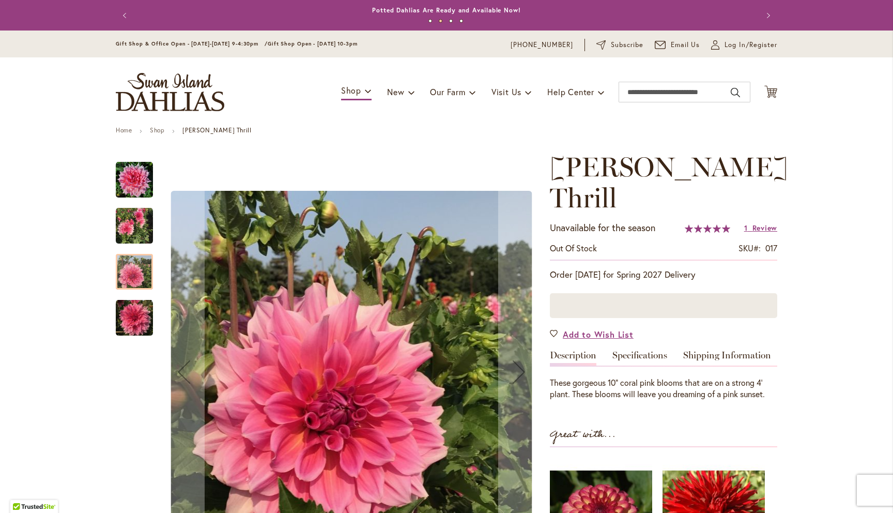
click at [135, 268] on div at bounding box center [134, 272] width 37 height 36
click at [137, 226] on img "Otto's Thrill" at bounding box center [134, 225] width 37 height 37
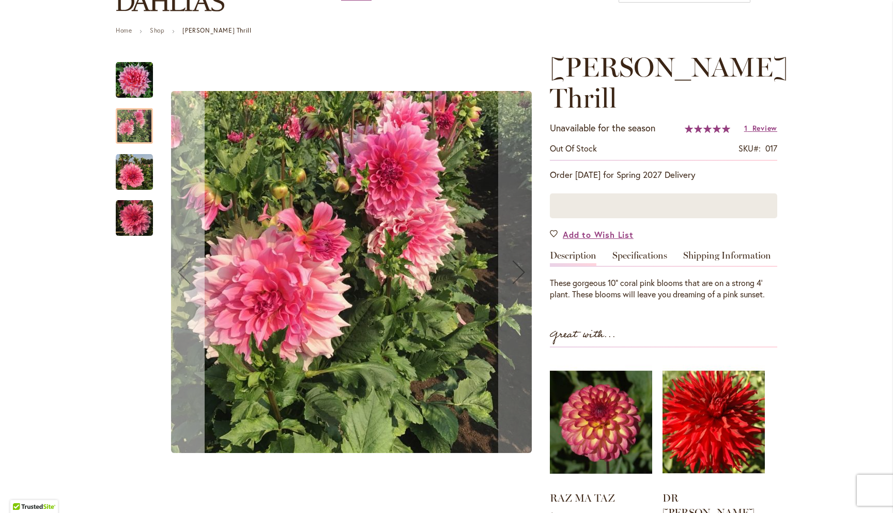
scroll to position [99, 0]
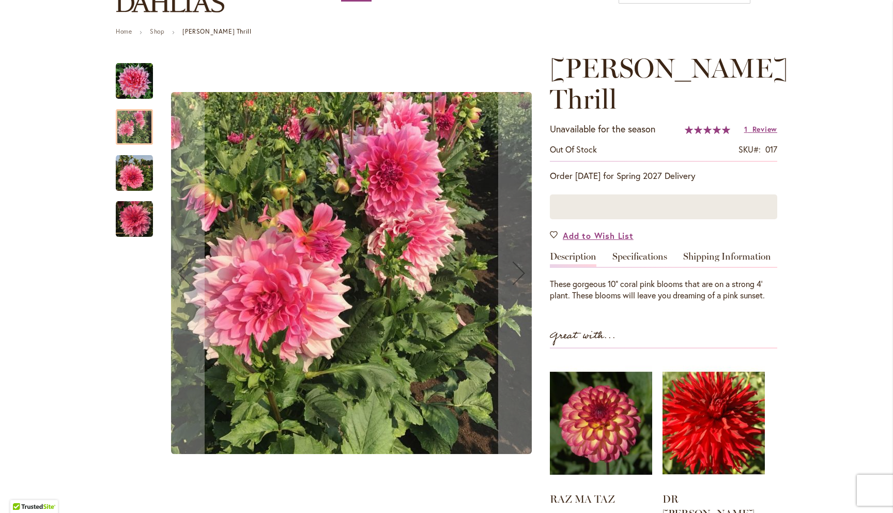
click at [142, 221] on img "Otto's Thrill" at bounding box center [134, 218] width 37 height 37
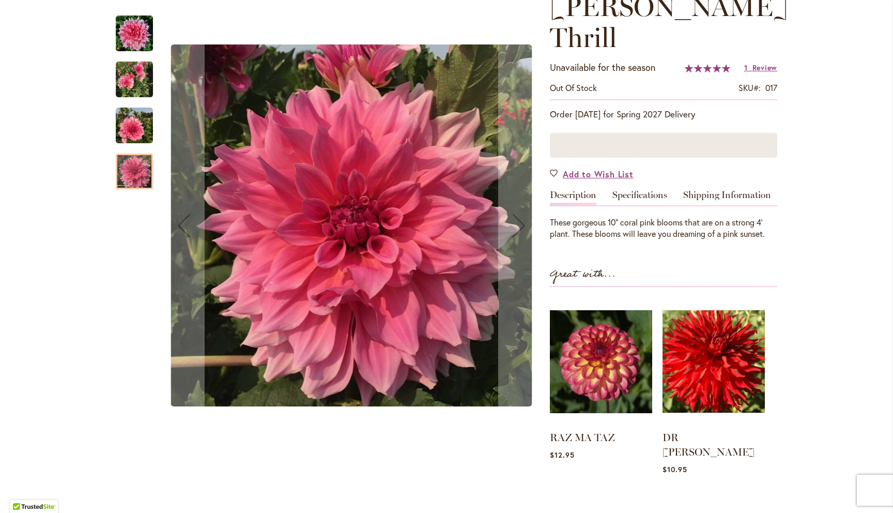
scroll to position [174, 0]
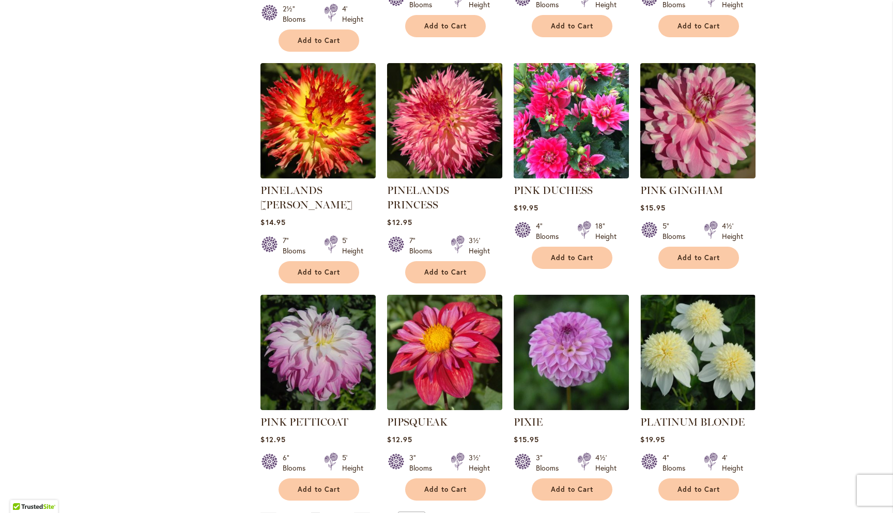
scroll to position [3330, 0]
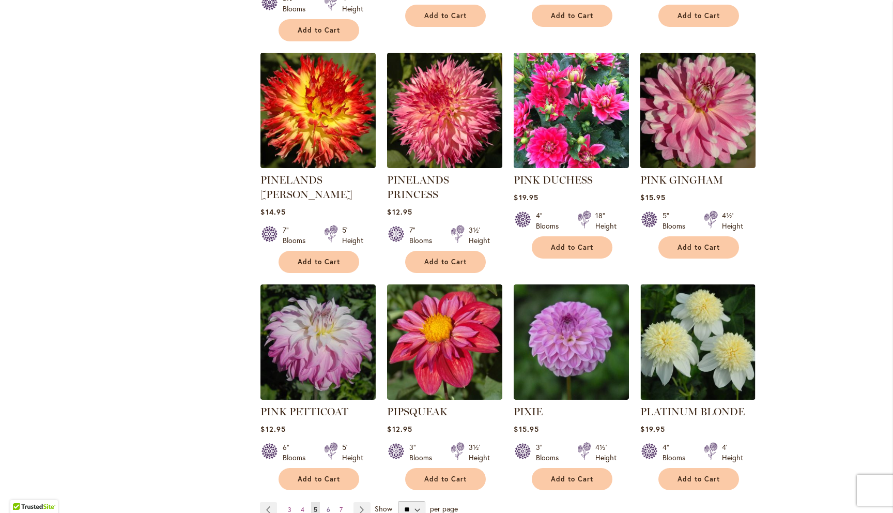
click at [327, 505] on span "6" at bounding box center [329, 509] width 4 height 8
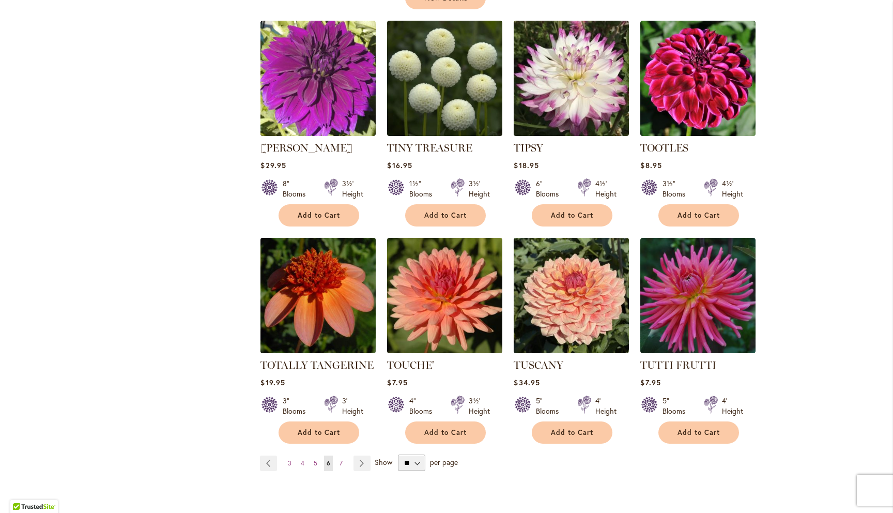
scroll to position [3336, 0]
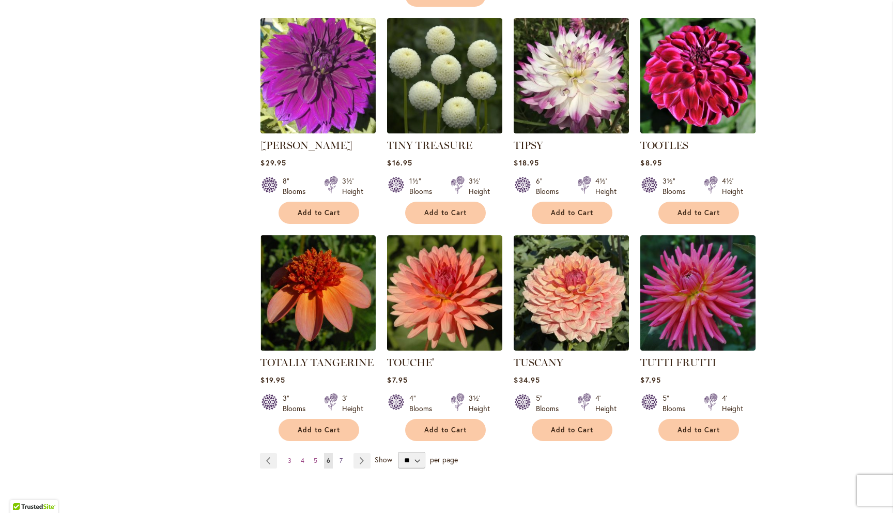
click at [340, 456] on span "7" at bounding box center [340, 460] width 3 height 8
